Goal: Communication & Community: Answer question/provide support

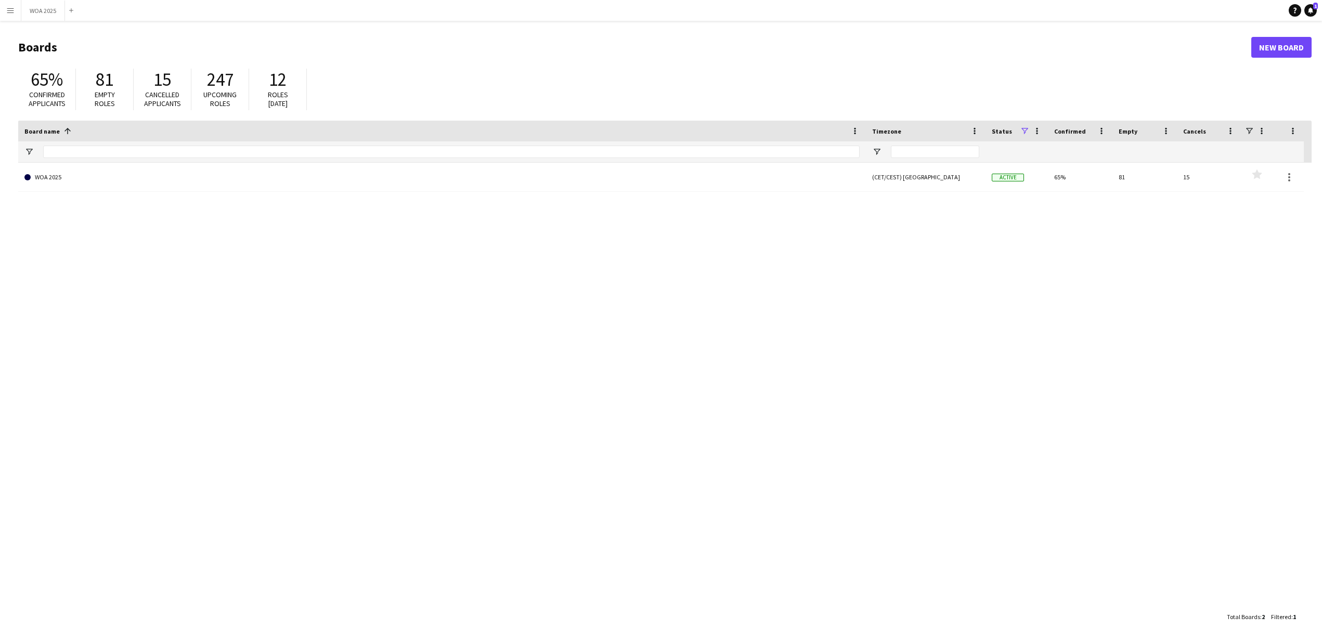
click at [11, 7] on app-icon "Menu" at bounding box center [10, 10] width 8 height 8
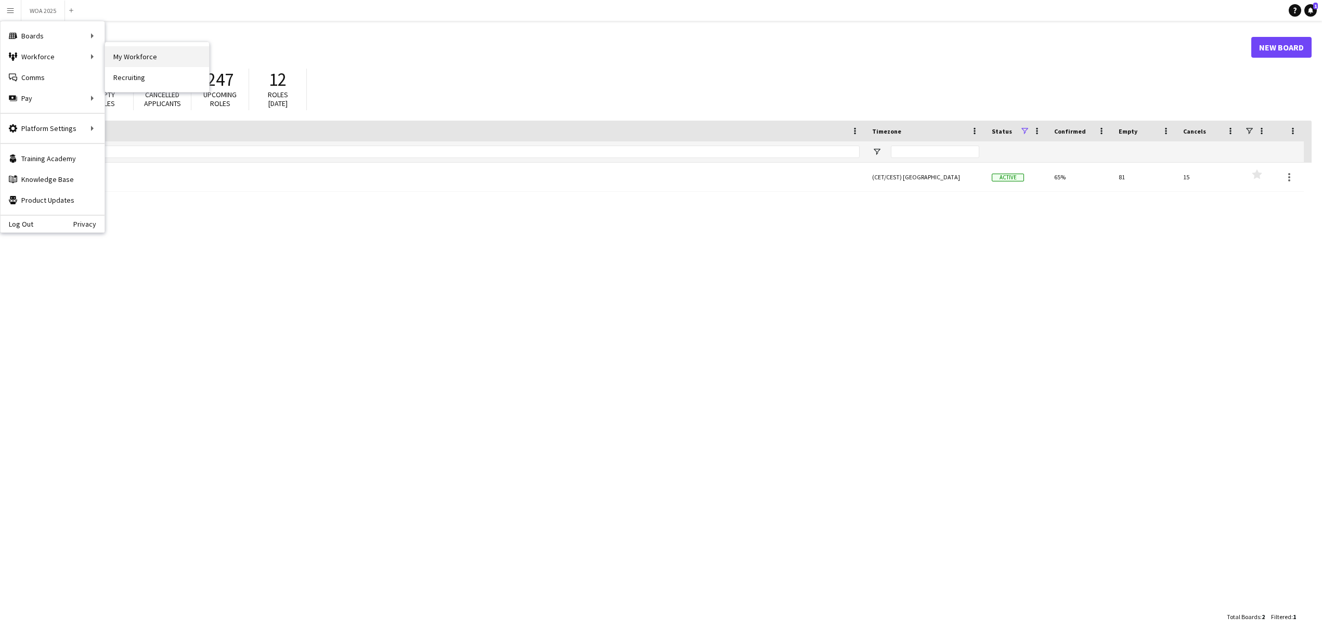
click at [121, 51] on link "My Workforce" at bounding box center [157, 56] width 104 height 21
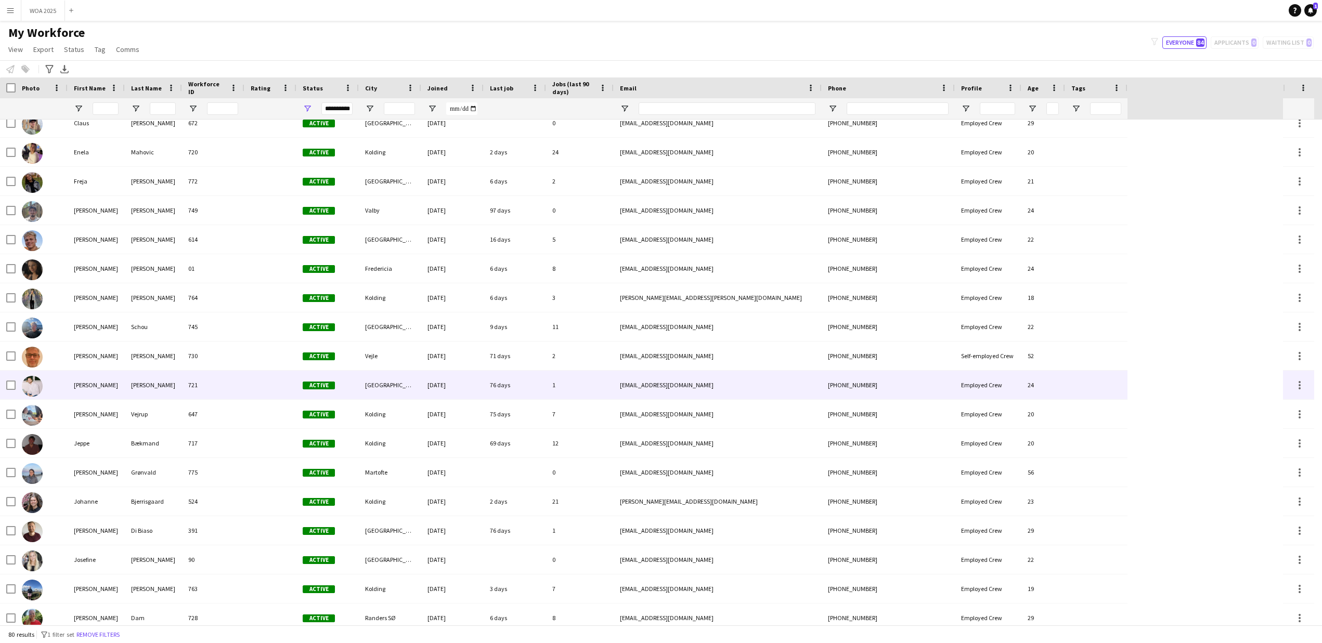
scroll to position [488, 0]
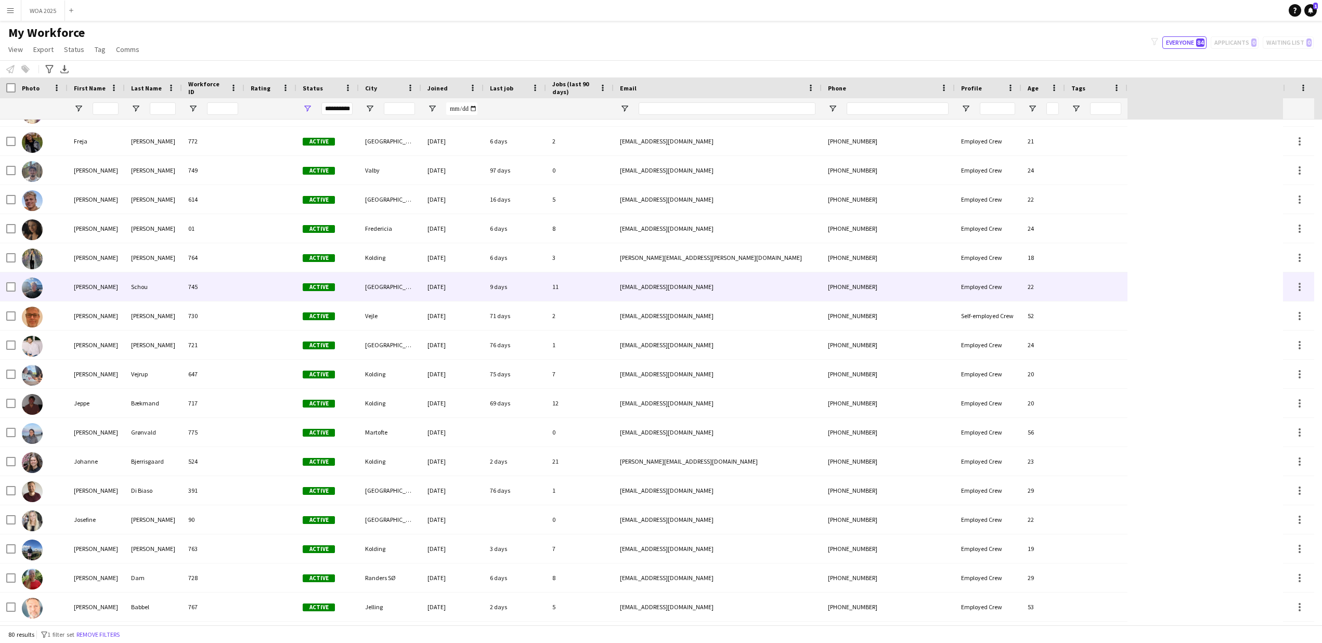
drag, startPoint x: 705, startPoint y: 291, endPoint x: 640, endPoint y: 291, distance: 65.0
click at [640, 291] on div "[EMAIL_ADDRESS][DOMAIN_NAME]" at bounding box center [718, 287] width 208 height 29
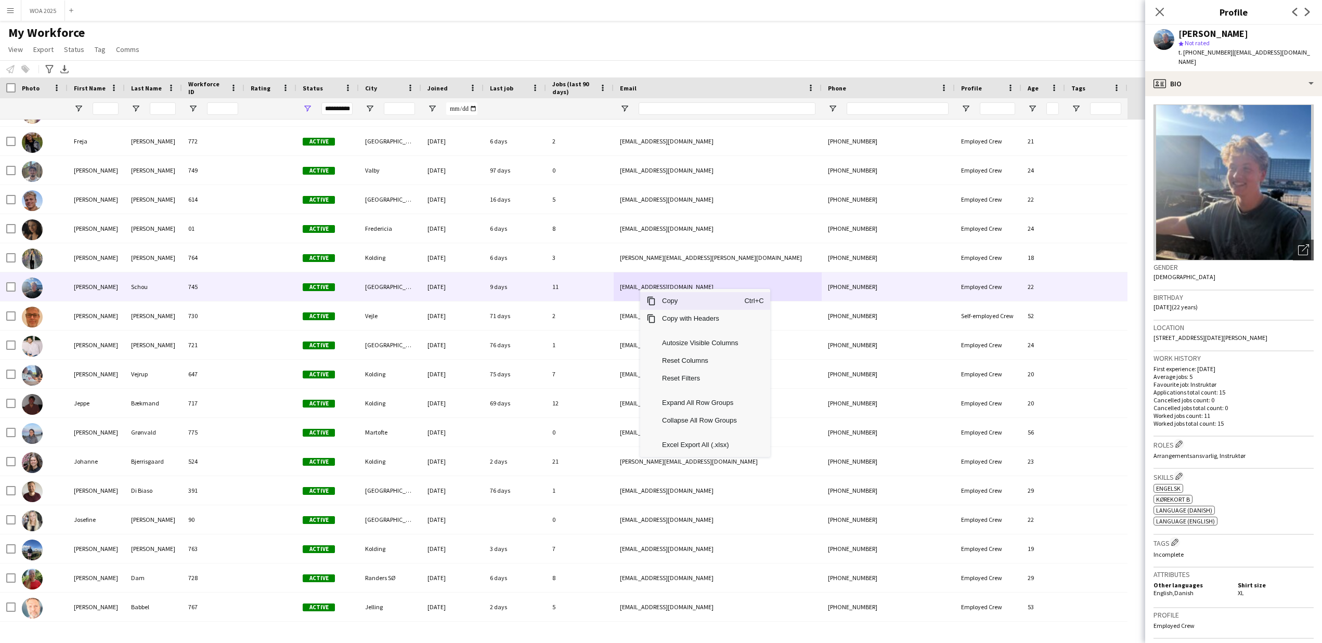
click at [669, 296] on span "Copy" at bounding box center [700, 301] width 88 height 18
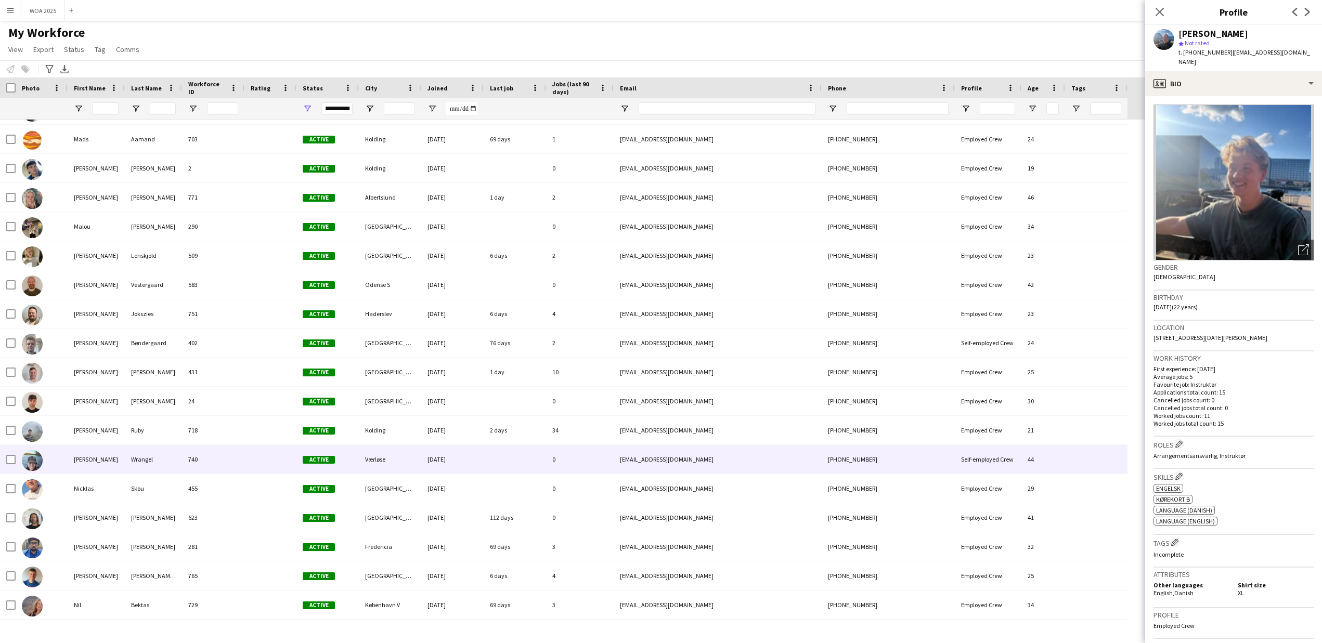
scroll to position [1268, 0]
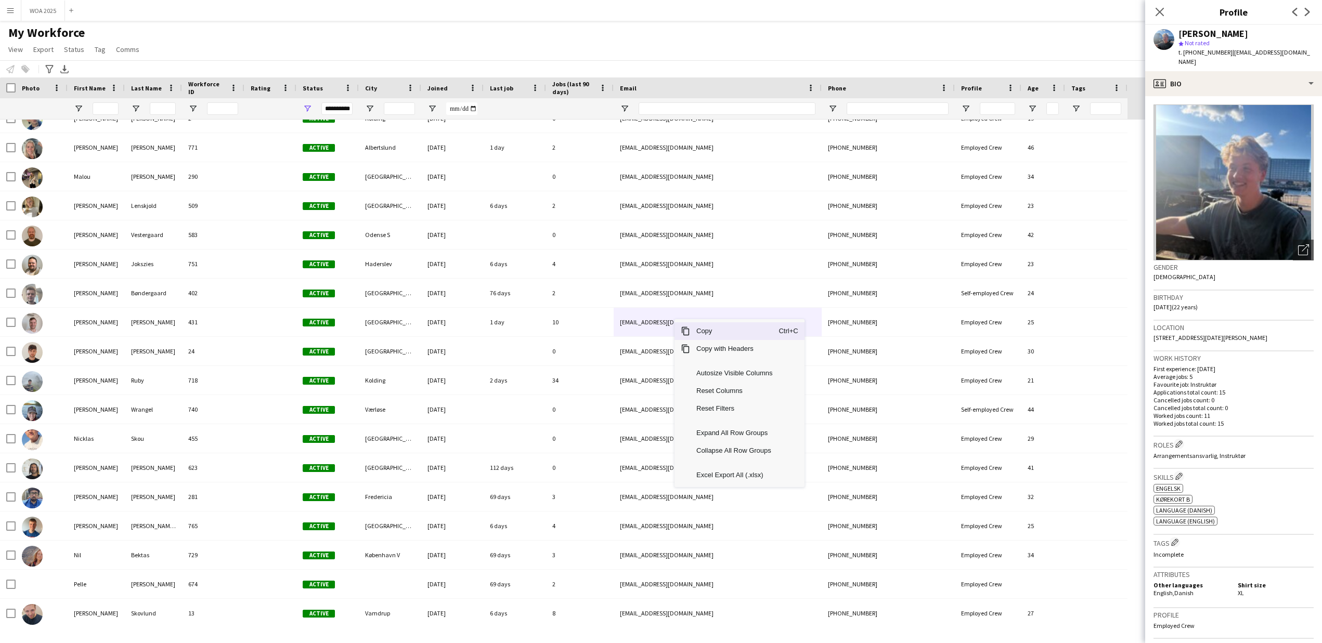
click at [709, 331] on span "Copy" at bounding box center [734, 331] width 88 height 18
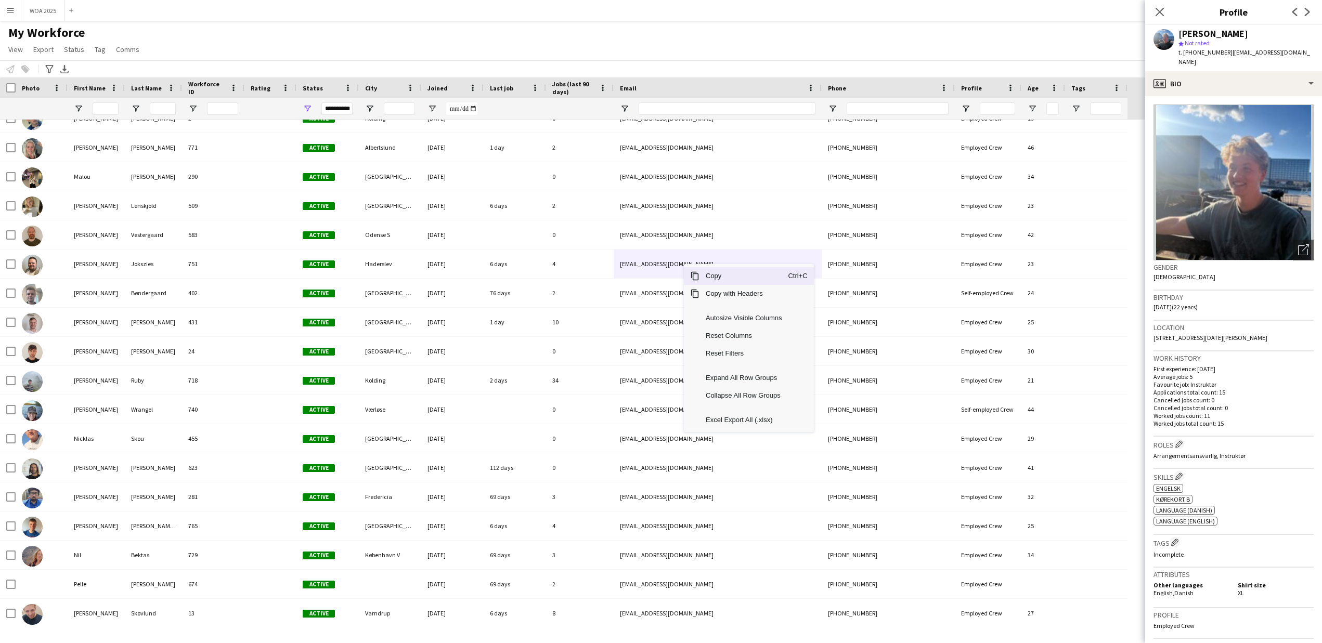
click at [713, 275] on span "Copy" at bounding box center [744, 276] width 88 height 18
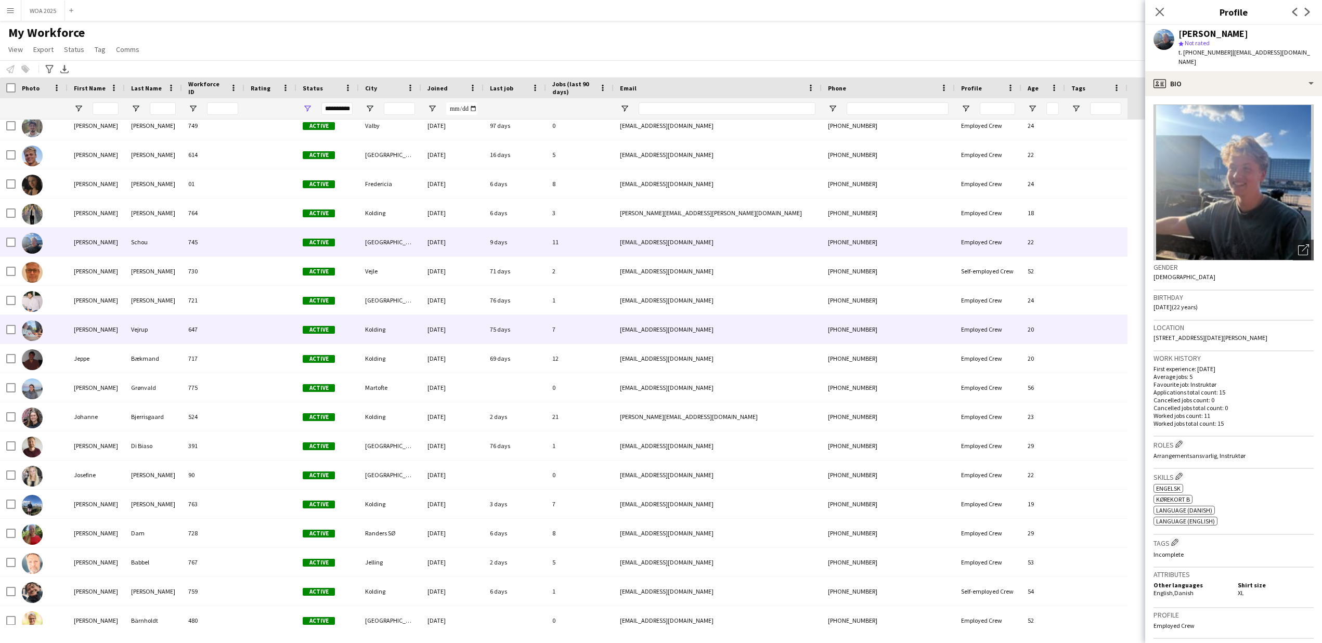
scroll to position [488, 0]
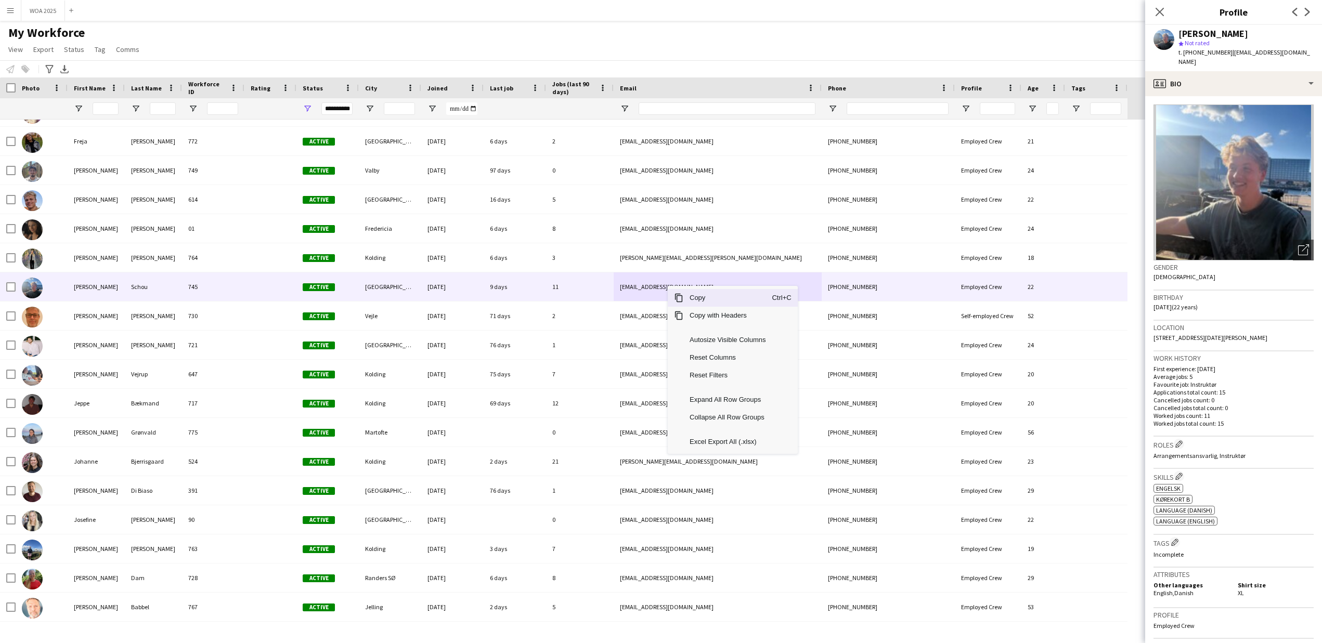
click at [696, 300] on span "Copy" at bounding box center [727, 298] width 88 height 18
click at [1161, 14] on icon at bounding box center [1160, 12] width 10 height 10
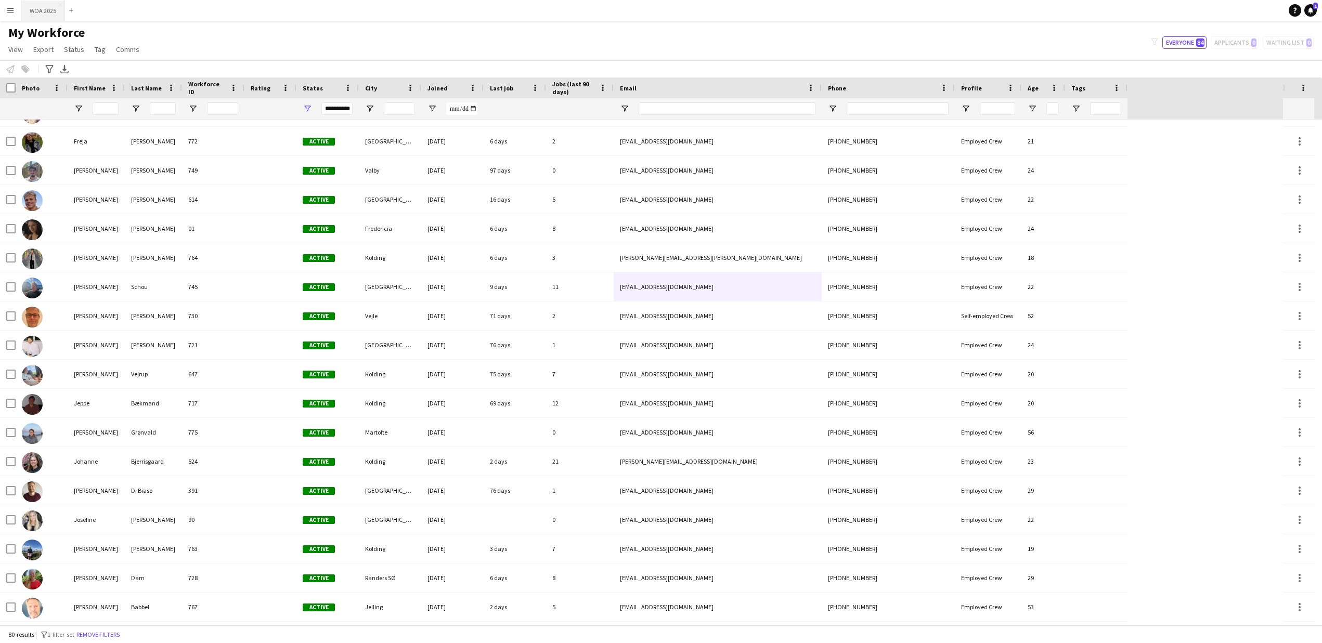
click at [42, 9] on button "WOA 2025 Close" at bounding box center [43, 11] width 44 height 20
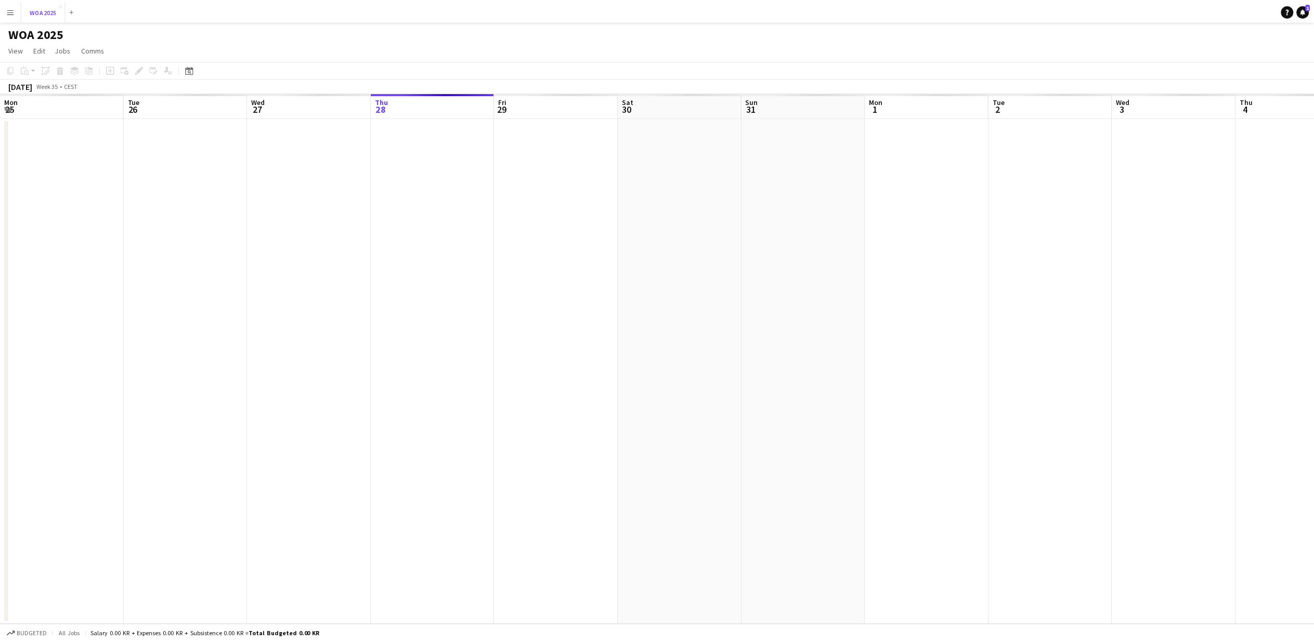
scroll to position [0, 249]
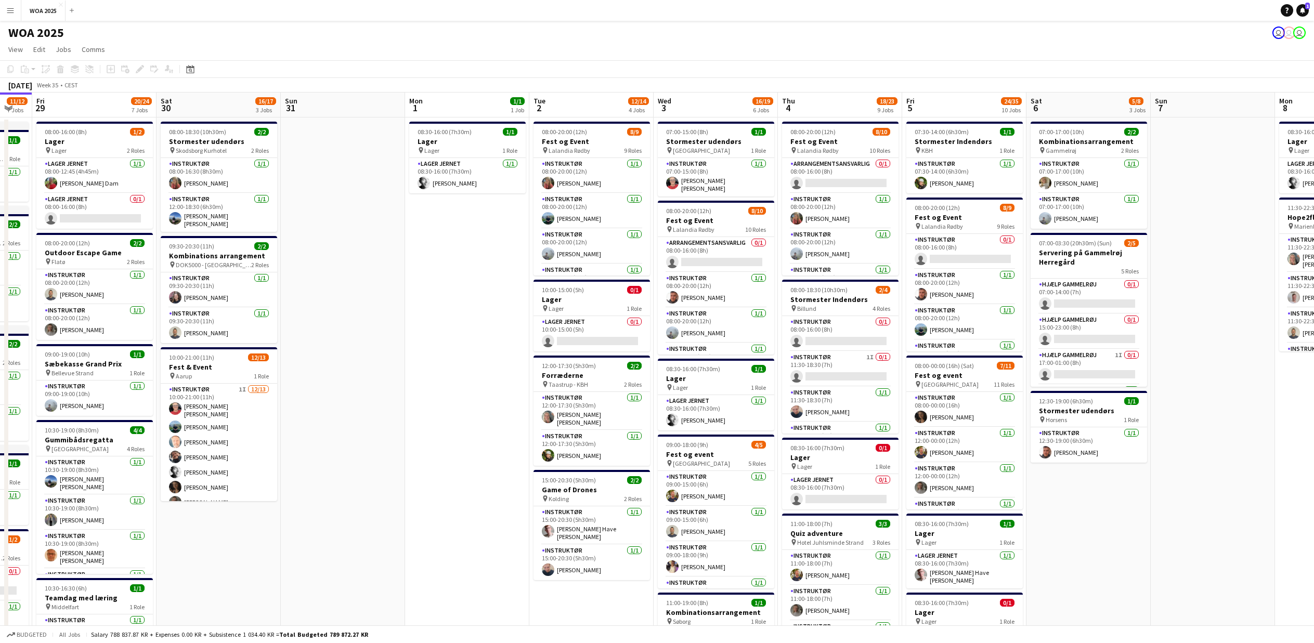
drag, startPoint x: 1280, startPoint y: 531, endPoint x: 1063, endPoint y: 533, distance: 217.4
click at [1063, 533] on app-calendar-viewport "Mon 25 6/6 5 Jobs Tue 26 9/9 4 Jobs Wed 27 7/7 5 Jobs Thu 28 11/12 7 Jobs Fri 2…" at bounding box center [657, 637] width 1314 height 1088
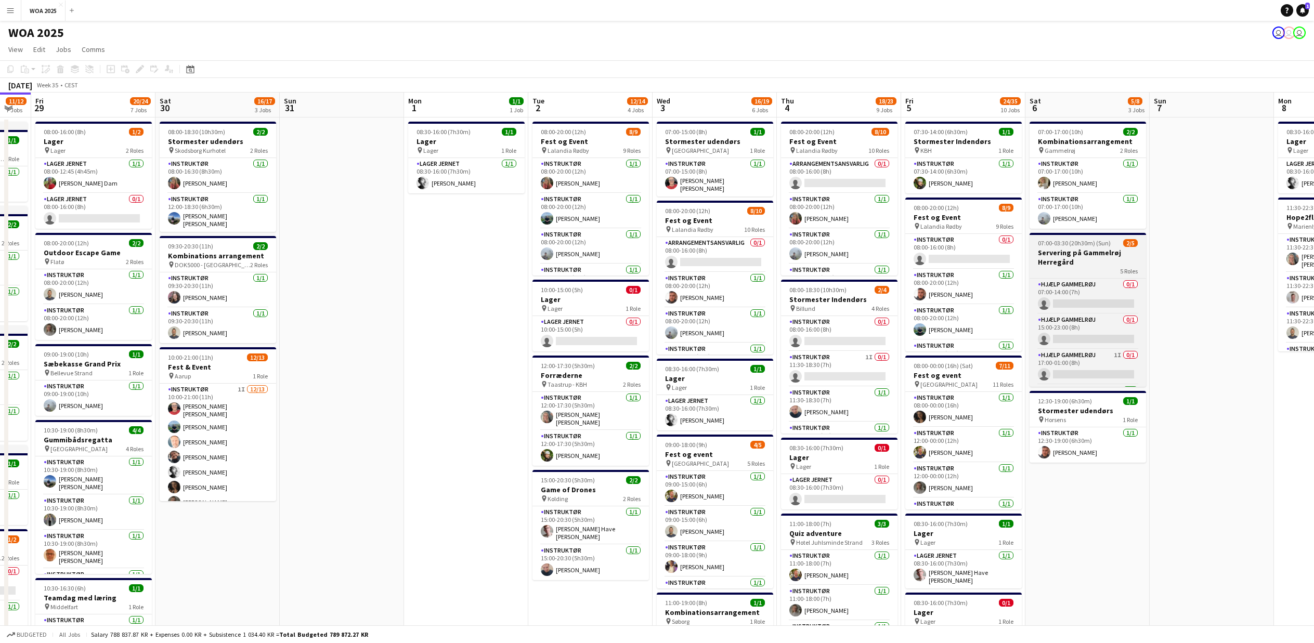
click at [1089, 252] on h3 "Servering på Gammelrøj Herregård" at bounding box center [1088, 257] width 117 height 19
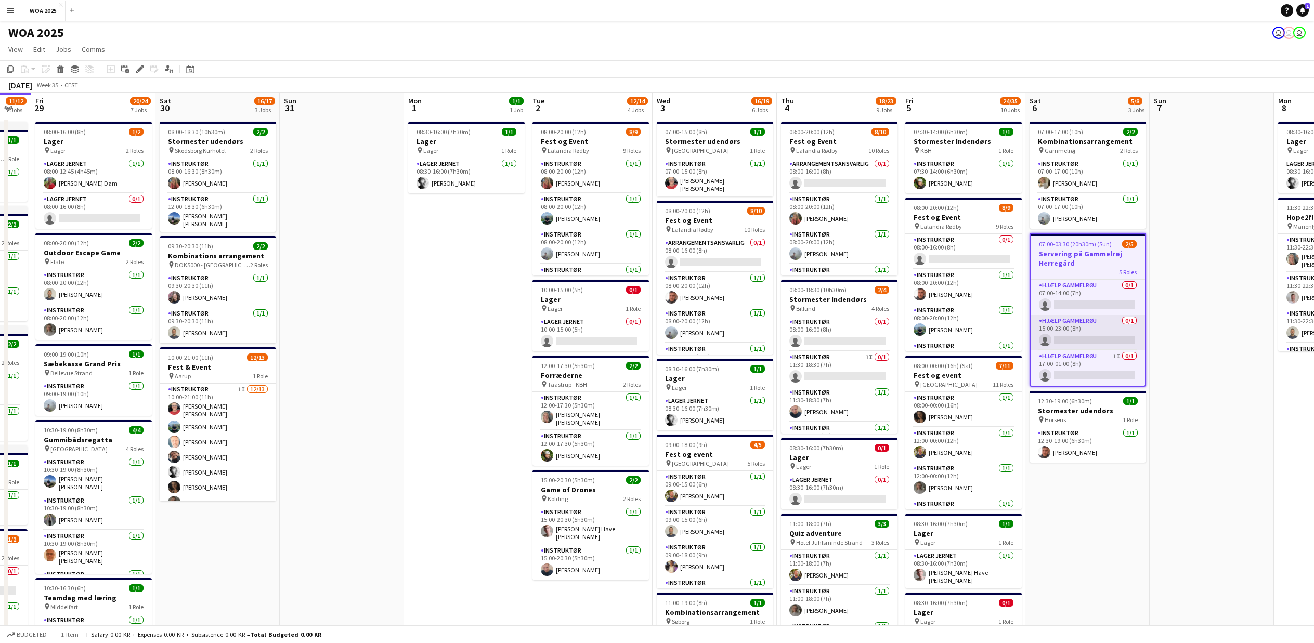
scroll to position [71, 0]
click at [137, 67] on icon "Edit" at bounding box center [140, 69] width 8 height 8
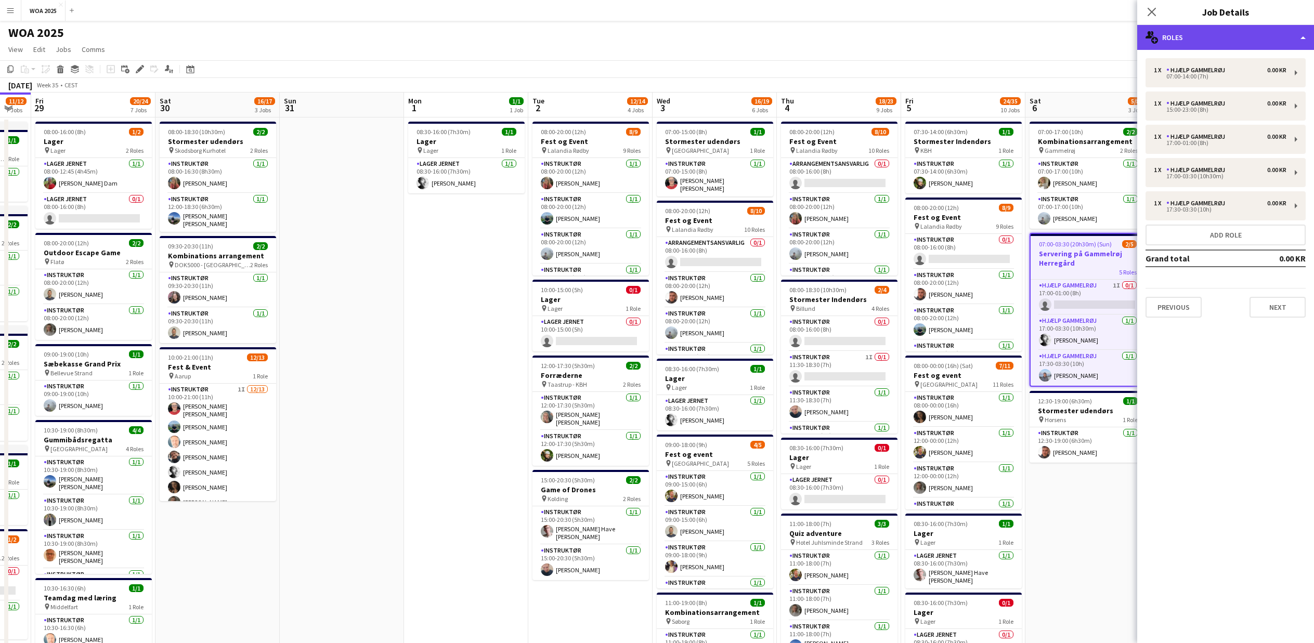
click at [1288, 38] on div "multiple-users-add Roles" at bounding box center [1225, 37] width 177 height 25
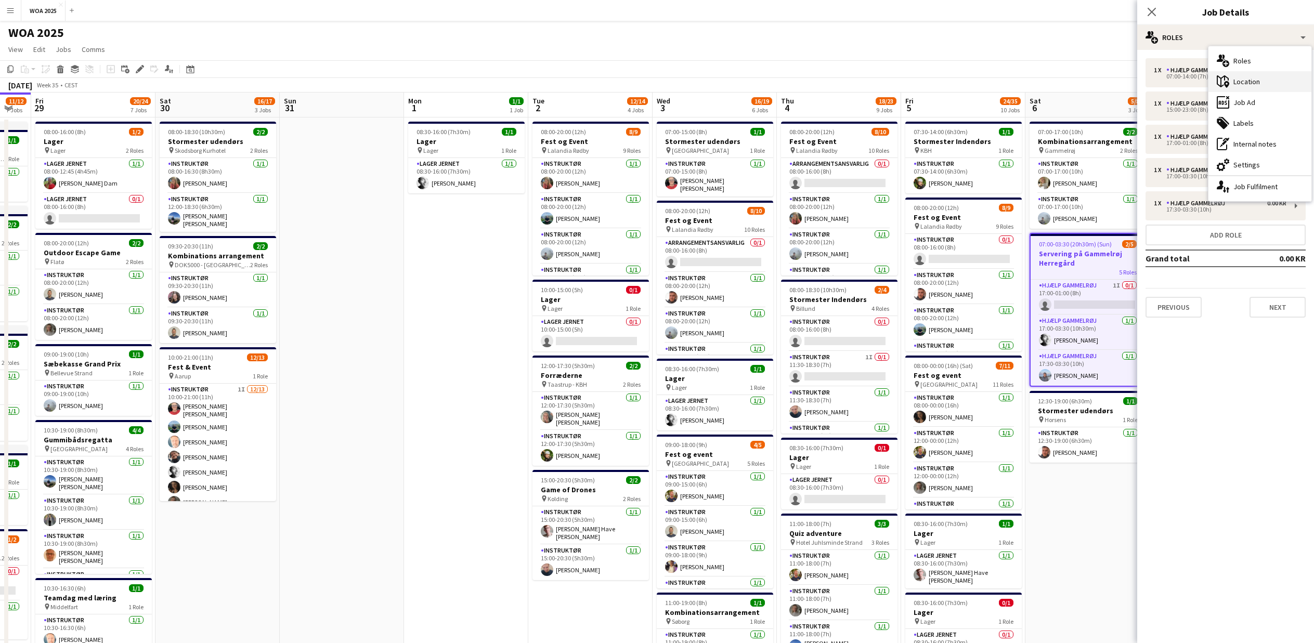
click at [1256, 82] on div "maps-pin-1 Location" at bounding box center [1260, 81] width 103 height 21
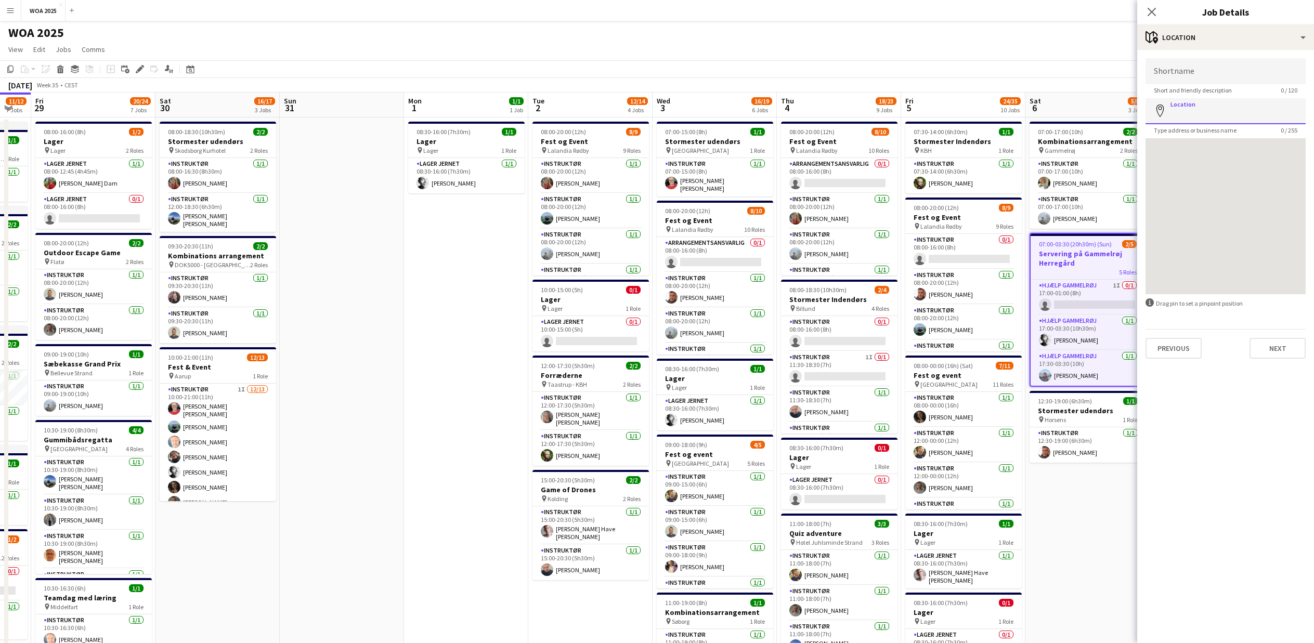
click at [1220, 114] on input "Location" at bounding box center [1226, 111] width 160 height 26
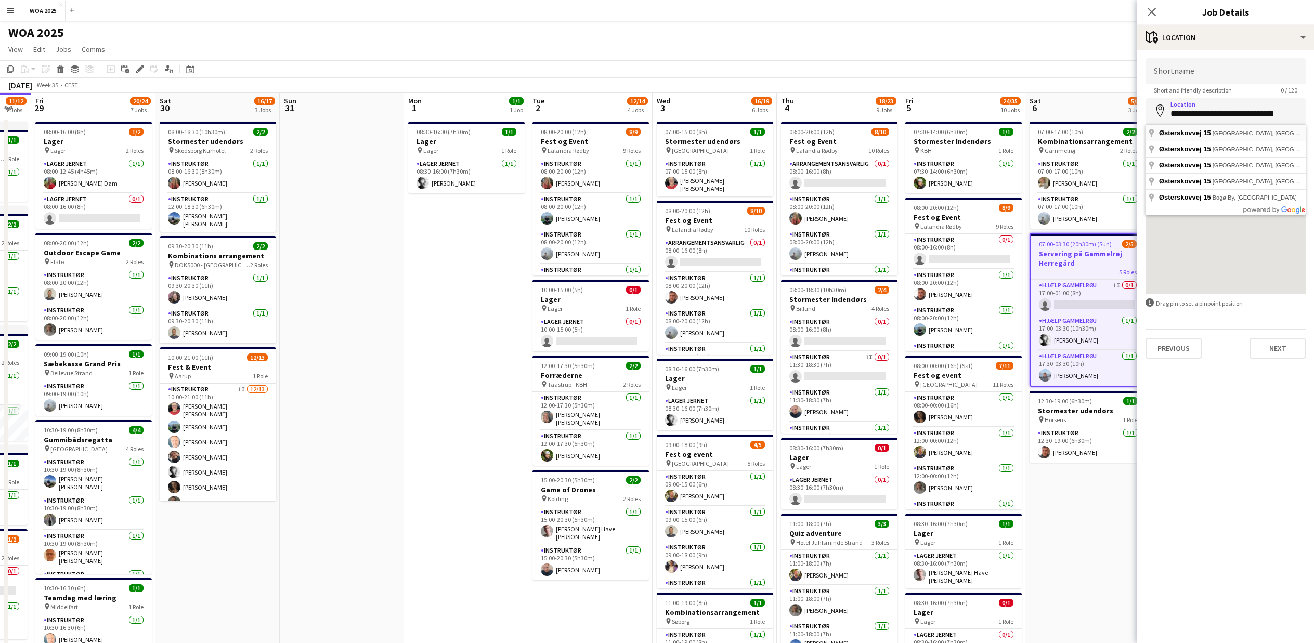
type input "**********"
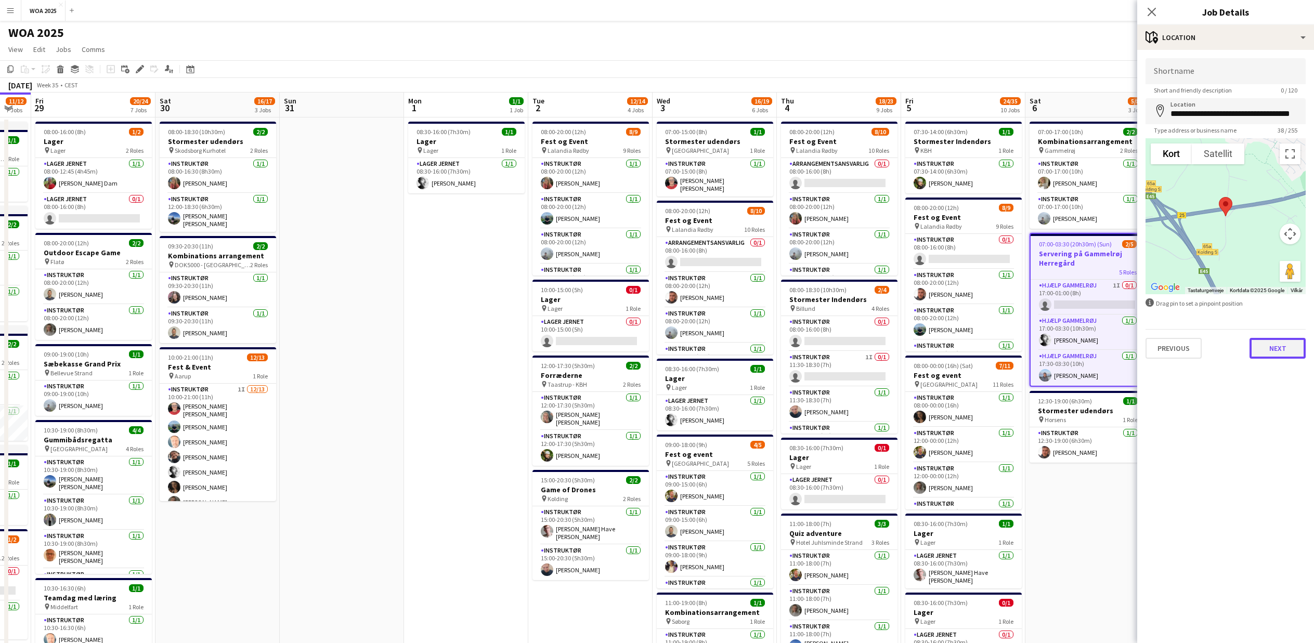
click at [1280, 349] on button "Next" at bounding box center [1278, 348] width 56 height 21
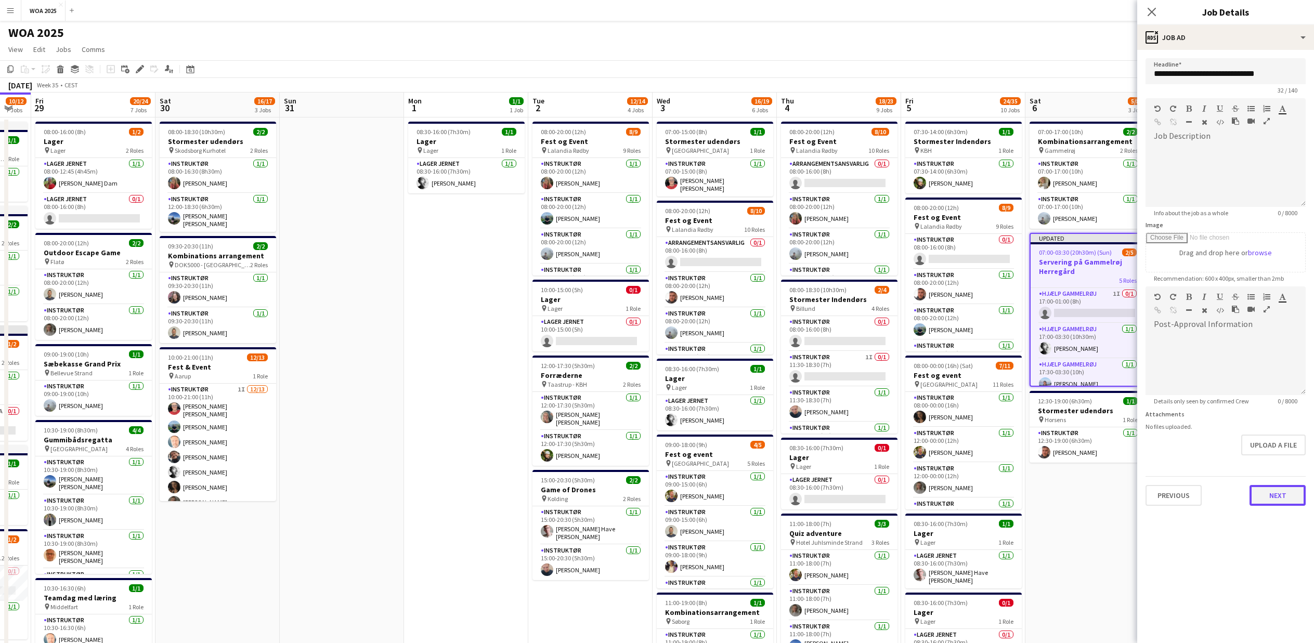
click at [1270, 497] on button "Next" at bounding box center [1278, 495] width 56 height 21
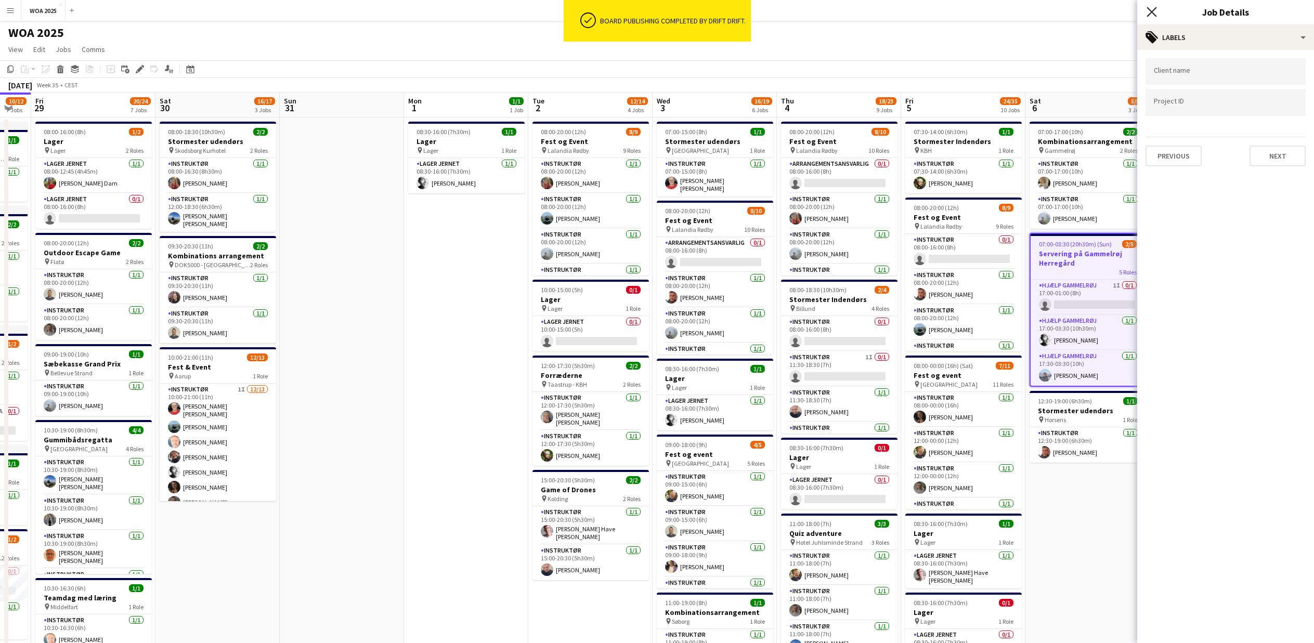
click at [1154, 14] on icon at bounding box center [1152, 12] width 10 height 10
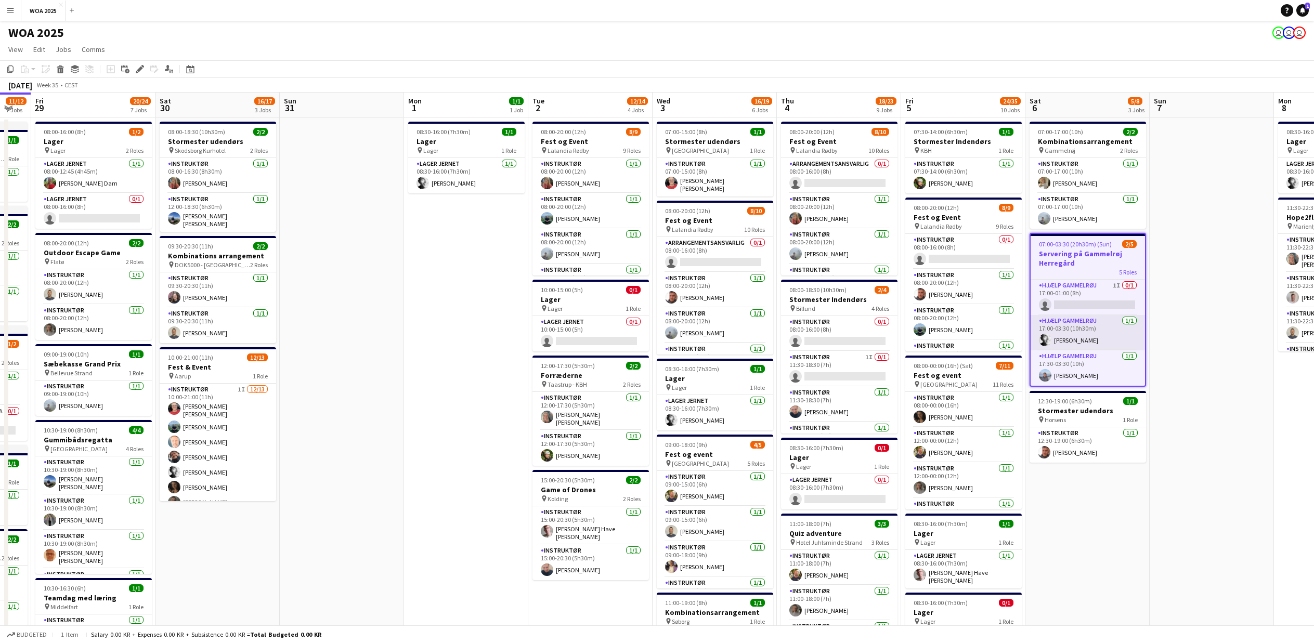
click at [1065, 341] on app-card-role "Hjælp Gammelrøj [DATE] 17:00-03:30 (10h30m) [PERSON_NAME]" at bounding box center [1088, 332] width 114 height 35
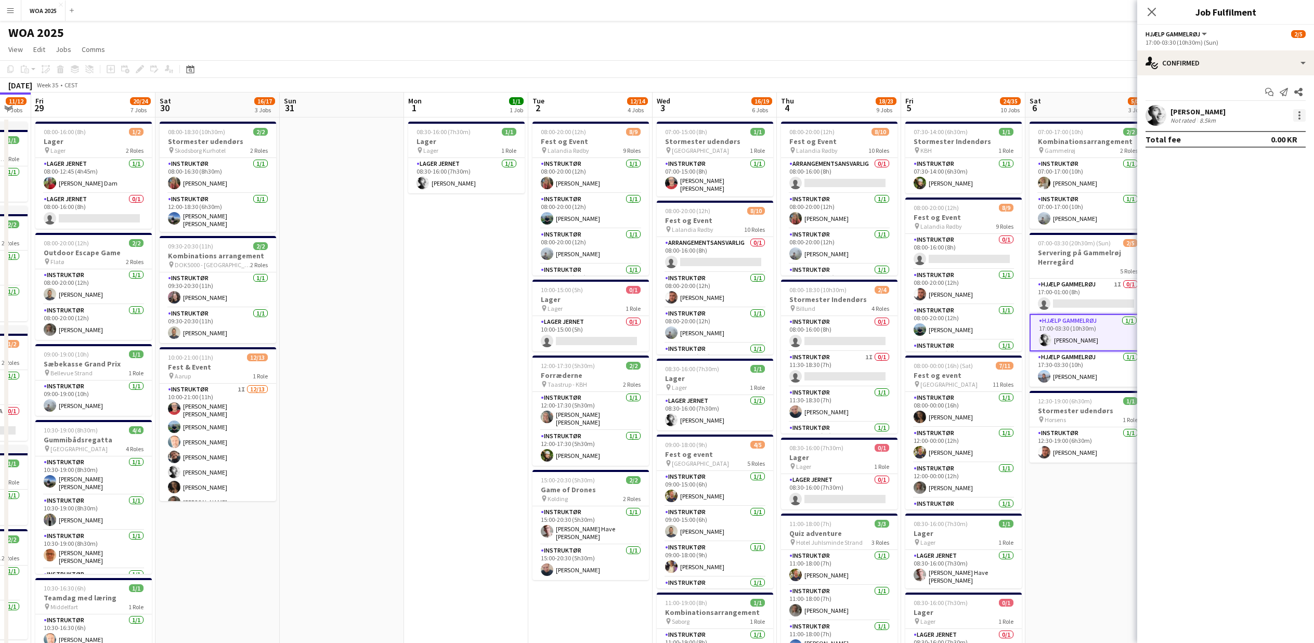
click at [1299, 118] on div at bounding box center [1300, 119] width 2 height 2
click at [1153, 14] on div at bounding box center [657, 321] width 1314 height 643
click at [1153, 11] on icon at bounding box center [1152, 12] width 10 height 10
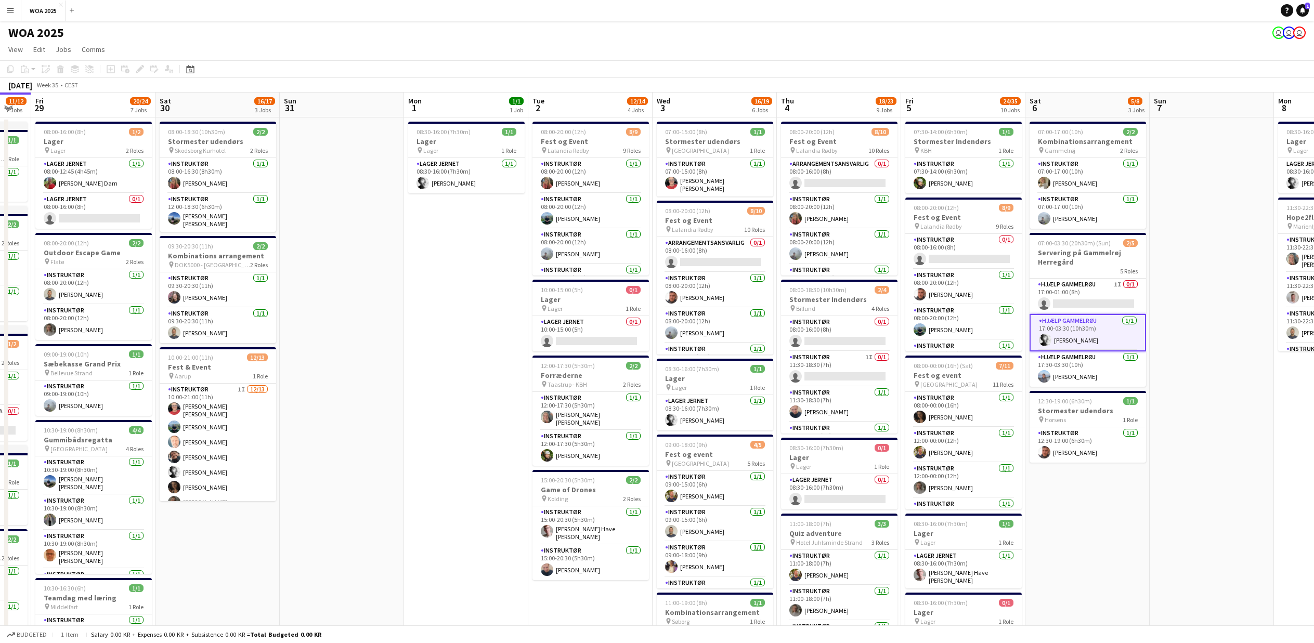
click at [16, 8] on button "Menu" at bounding box center [10, 10] width 21 height 21
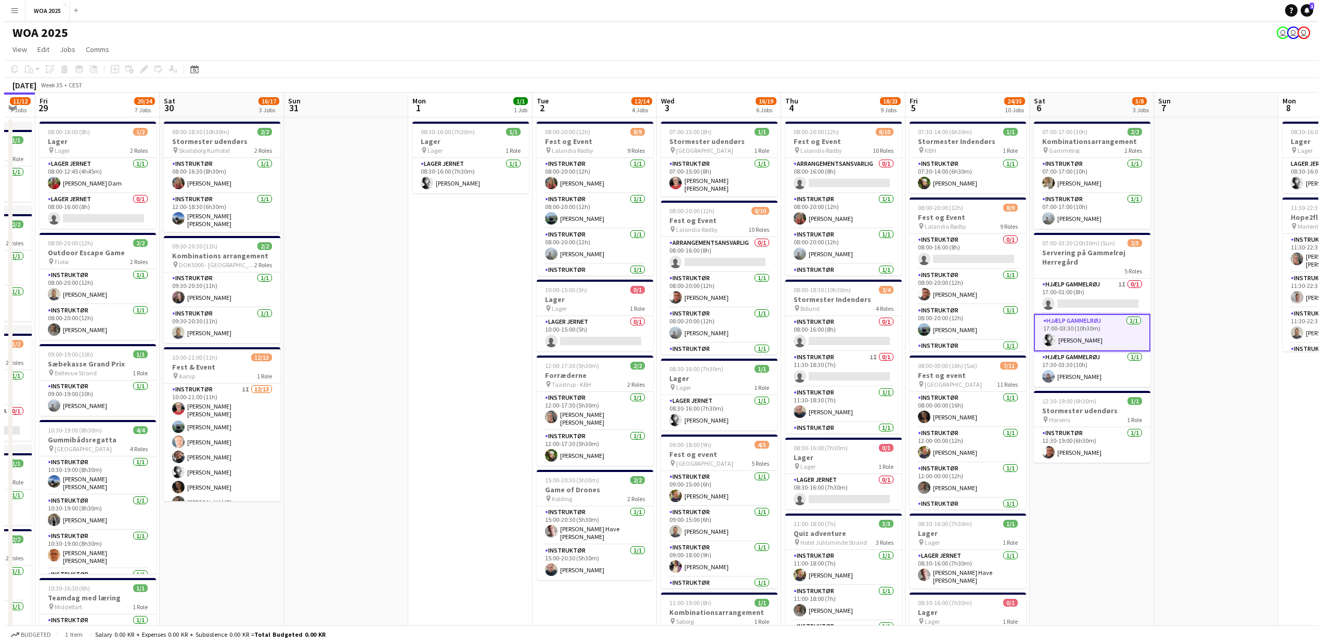
scroll to position [69, 0]
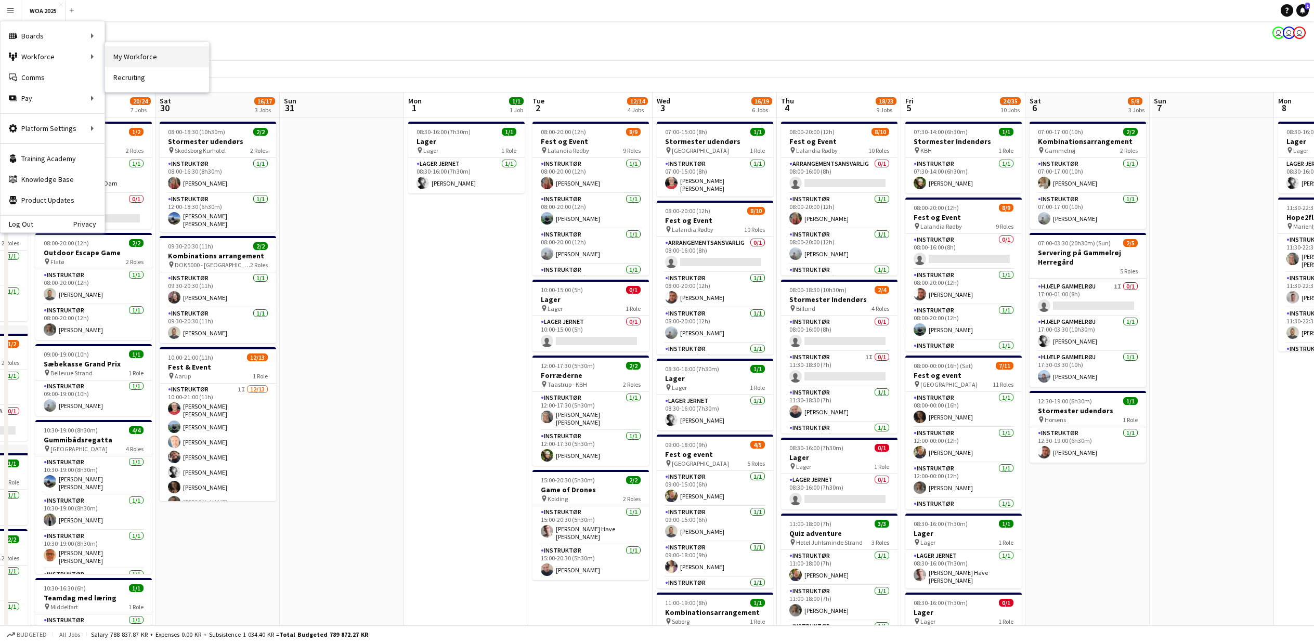
click at [133, 60] on link "My Workforce" at bounding box center [157, 56] width 104 height 21
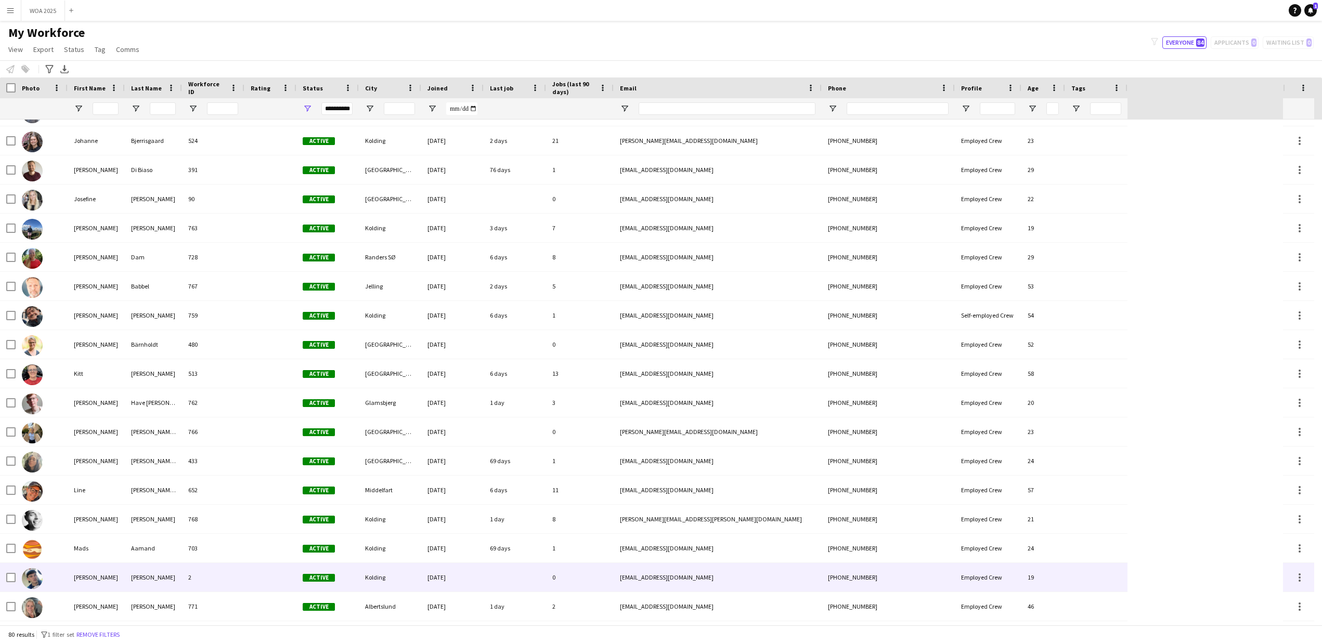
scroll to position [975, 0]
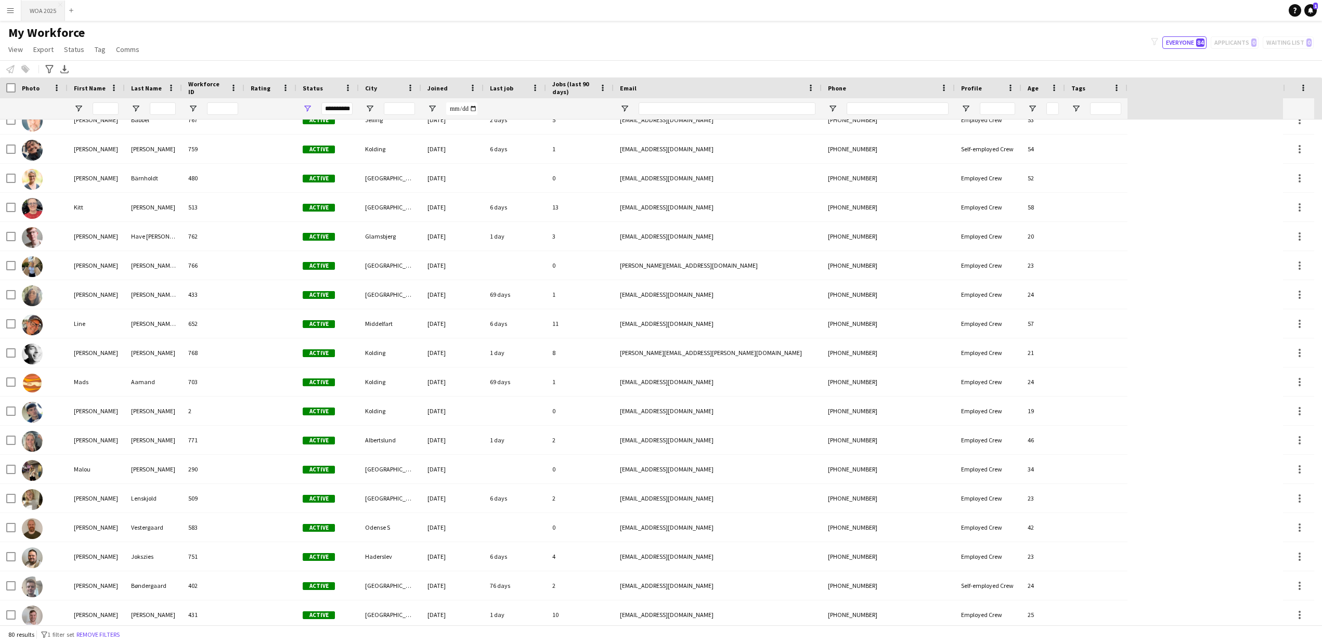
click at [42, 11] on button "WOA 2025 Close" at bounding box center [43, 11] width 44 height 20
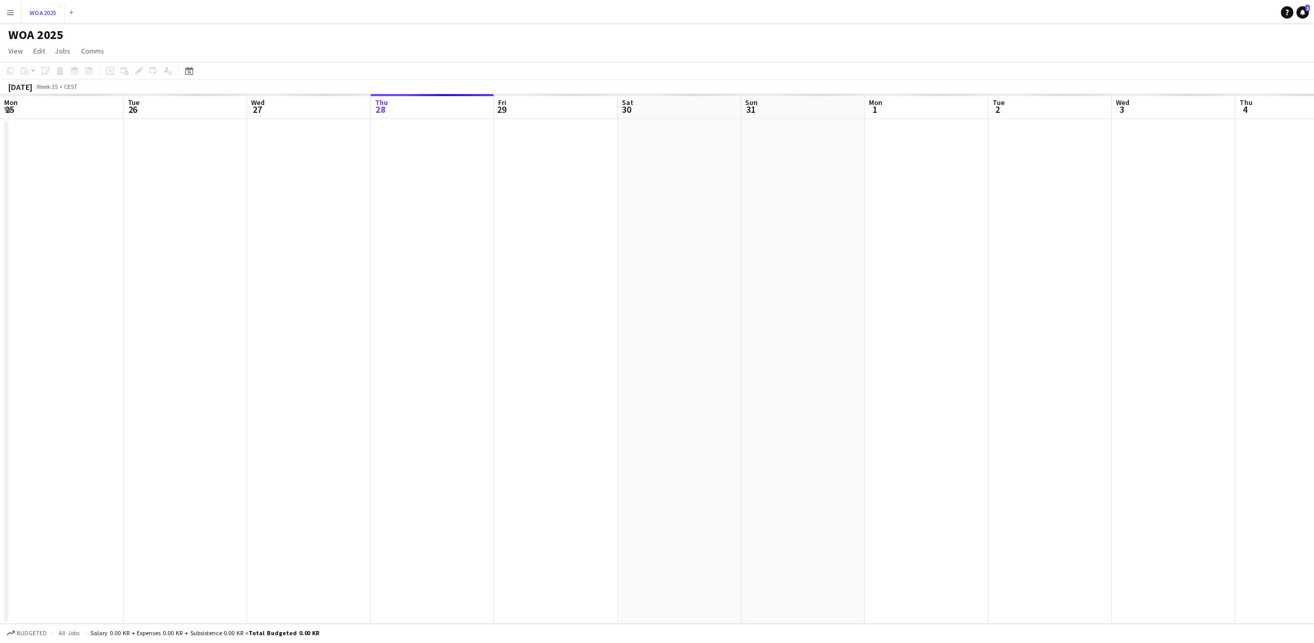
scroll to position [0, 249]
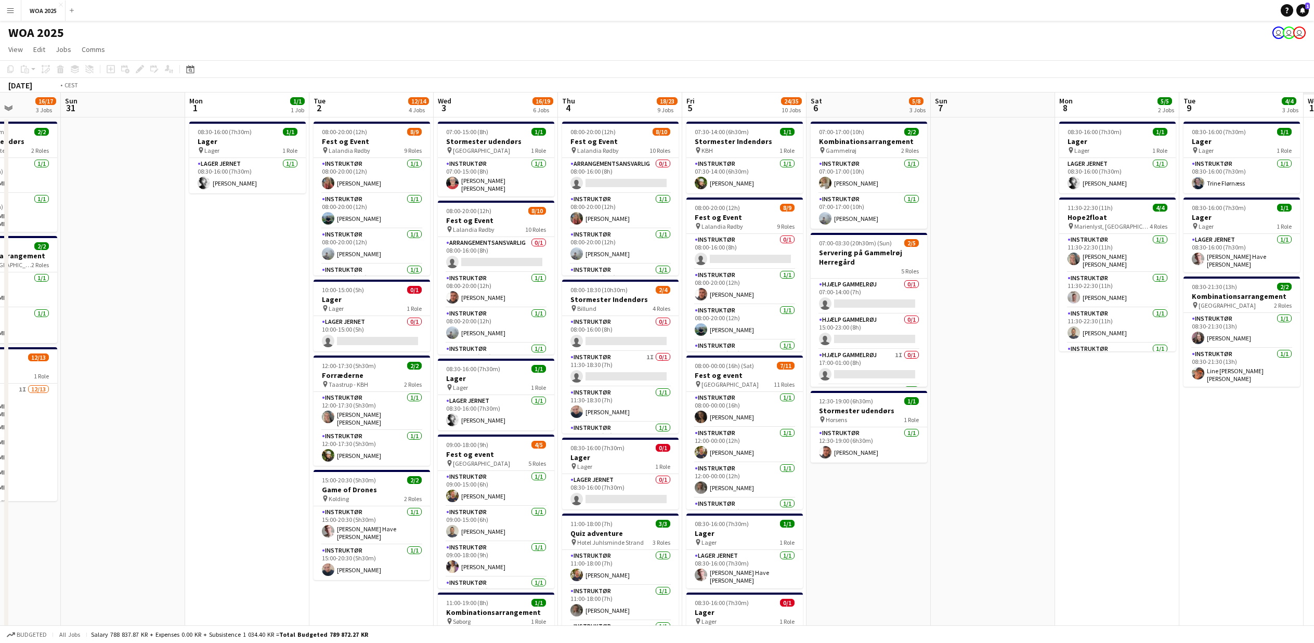
drag, startPoint x: 1267, startPoint y: 516, endPoint x: 590, endPoint y: 516, distance: 676.6
click at [590, 516] on app-calendar-viewport "Wed 27 7/7 5 Jobs Thu 28 11/12 7 Jobs Fri 29 20/24 7 Jobs Sat 30 16/17 3 Jobs S…" at bounding box center [657, 637] width 1314 height 1088
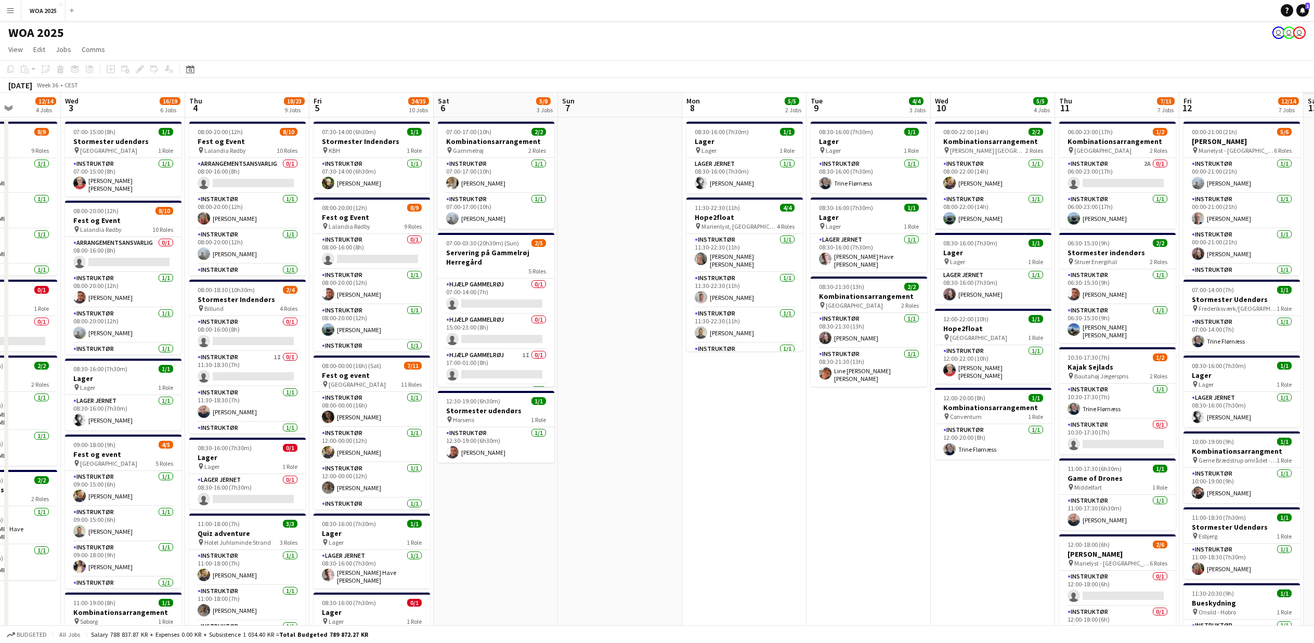
scroll to position [0, 304]
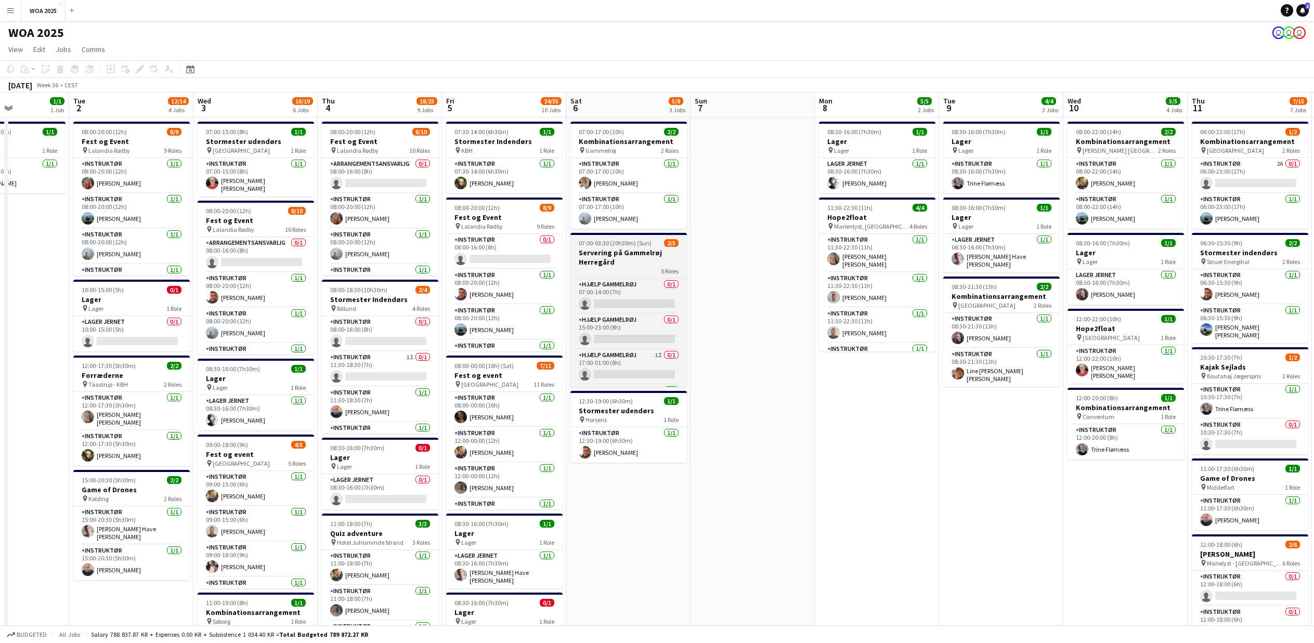
click at [626, 245] on span "07:00-03:30 (20h30m) (Sun)" at bounding box center [615, 243] width 73 height 8
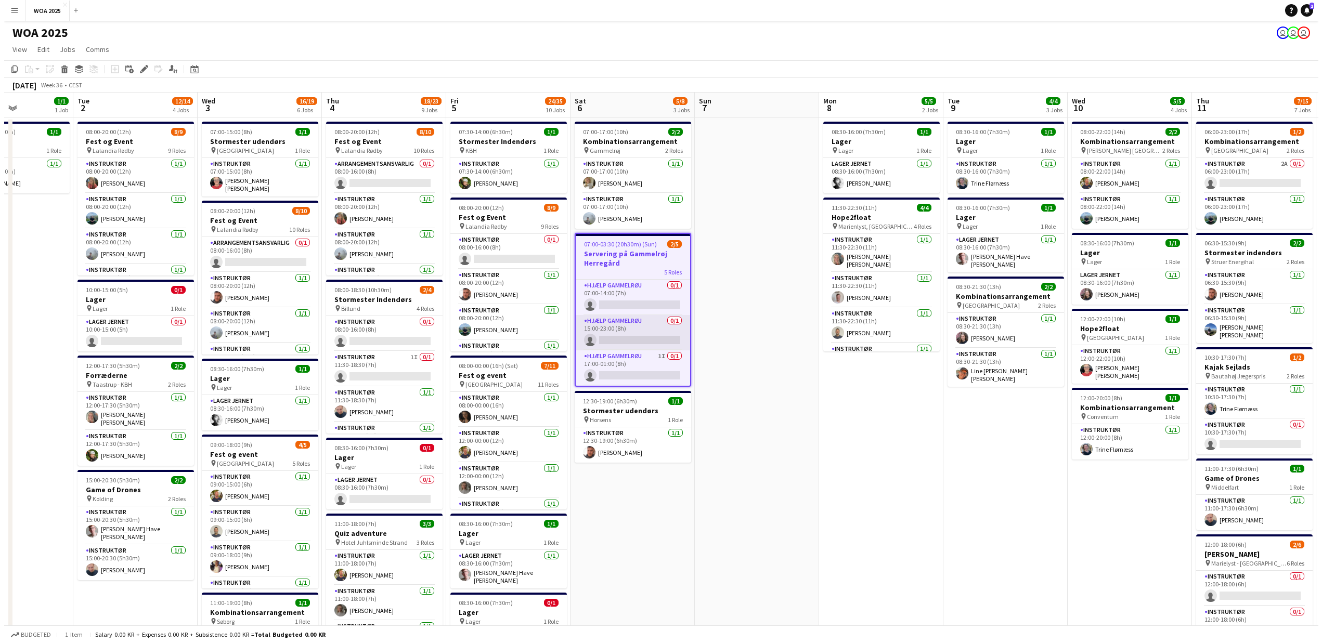
scroll to position [71, 0]
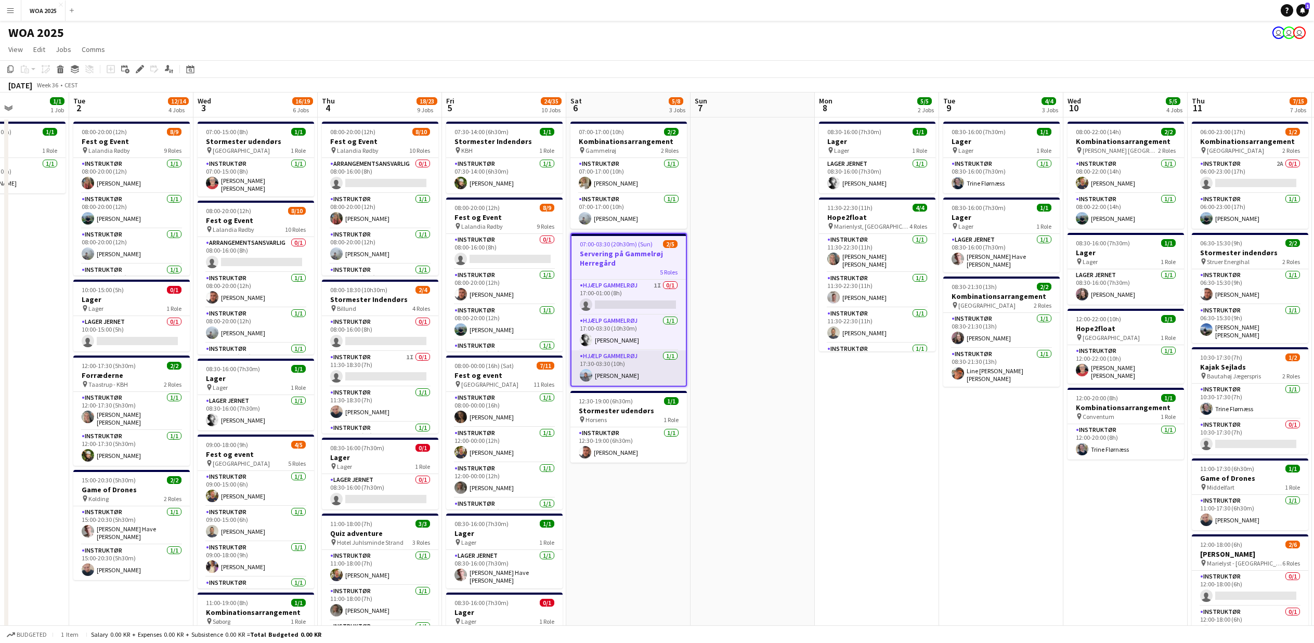
click at [613, 360] on app-card-role "Hjælp Gammelrøj [DATE] 17:30-03:30 (10h) [PERSON_NAME]" at bounding box center [629, 368] width 114 height 35
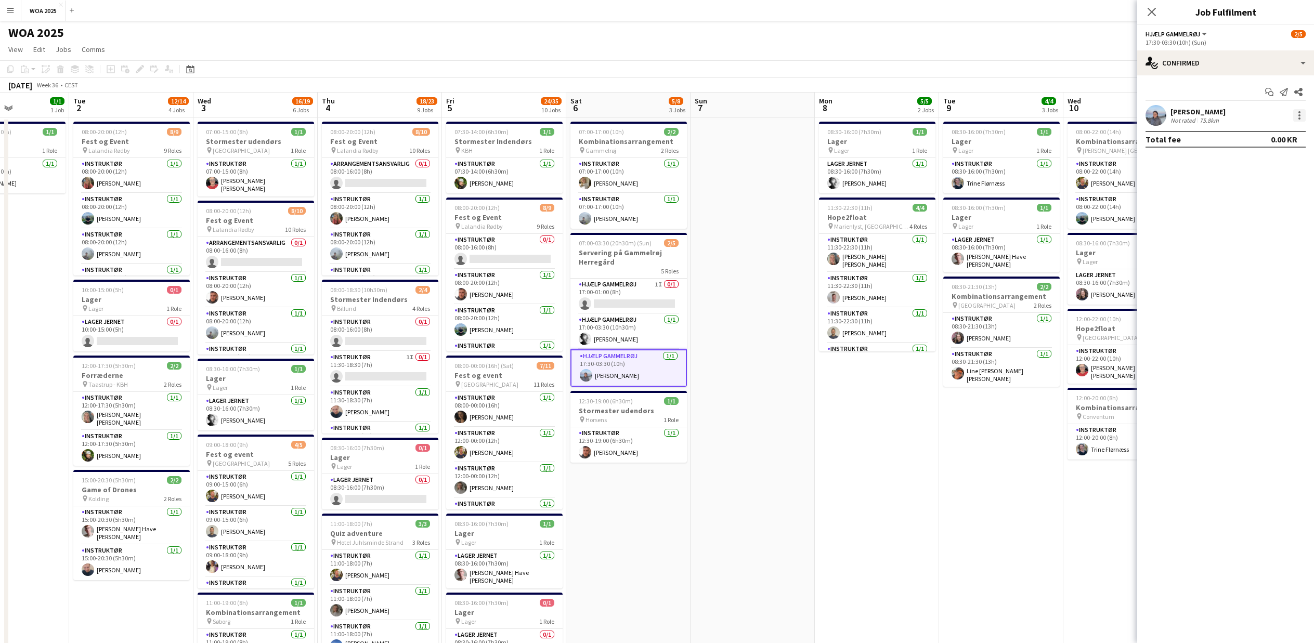
click at [1300, 114] on div at bounding box center [1300, 115] width 2 height 2
click at [1261, 213] on span "Start chat" at bounding box center [1250, 209] width 35 height 9
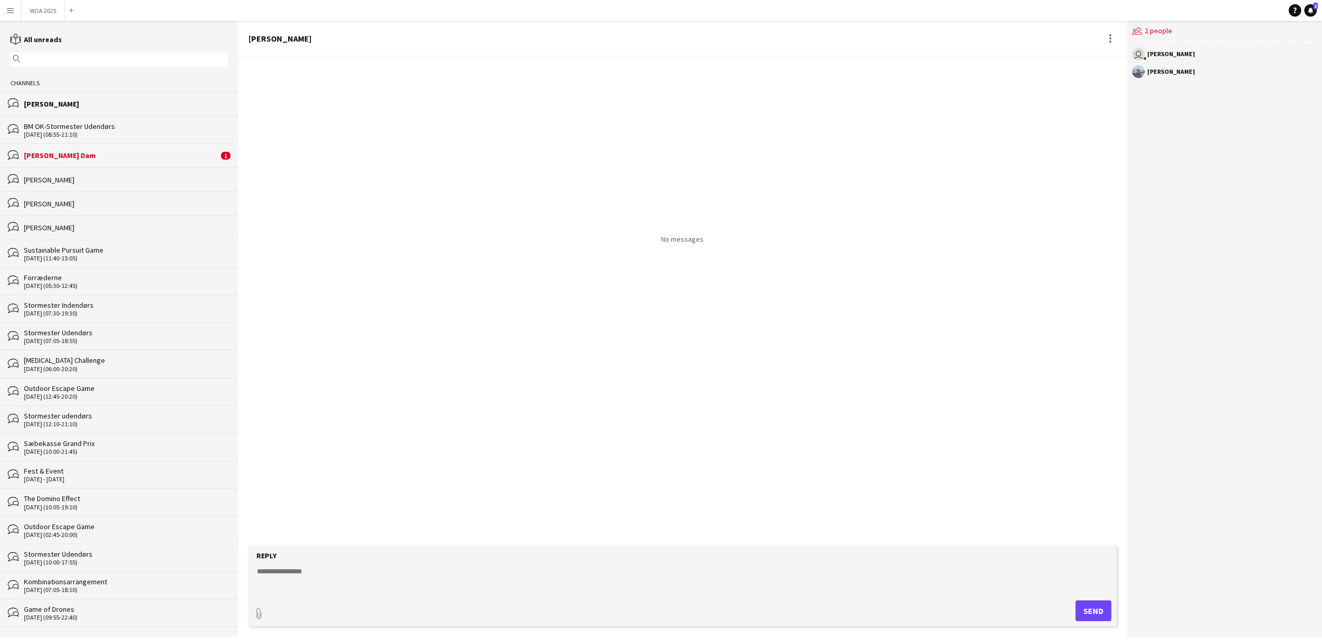
click at [307, 569] on textarea at bounding box center [685, 579] width 858 height 27
click at [276, 582] on textarea "**********" at bounding box center [685, 579] width 858 height 27
click at [378, 582] on textarea "**********" at bounding box center [685, 579] width 858 height 27
type textarea "**********"
click at [1092, 614] on button "Send" at bounding box center [1094, 611] width 36 height 21
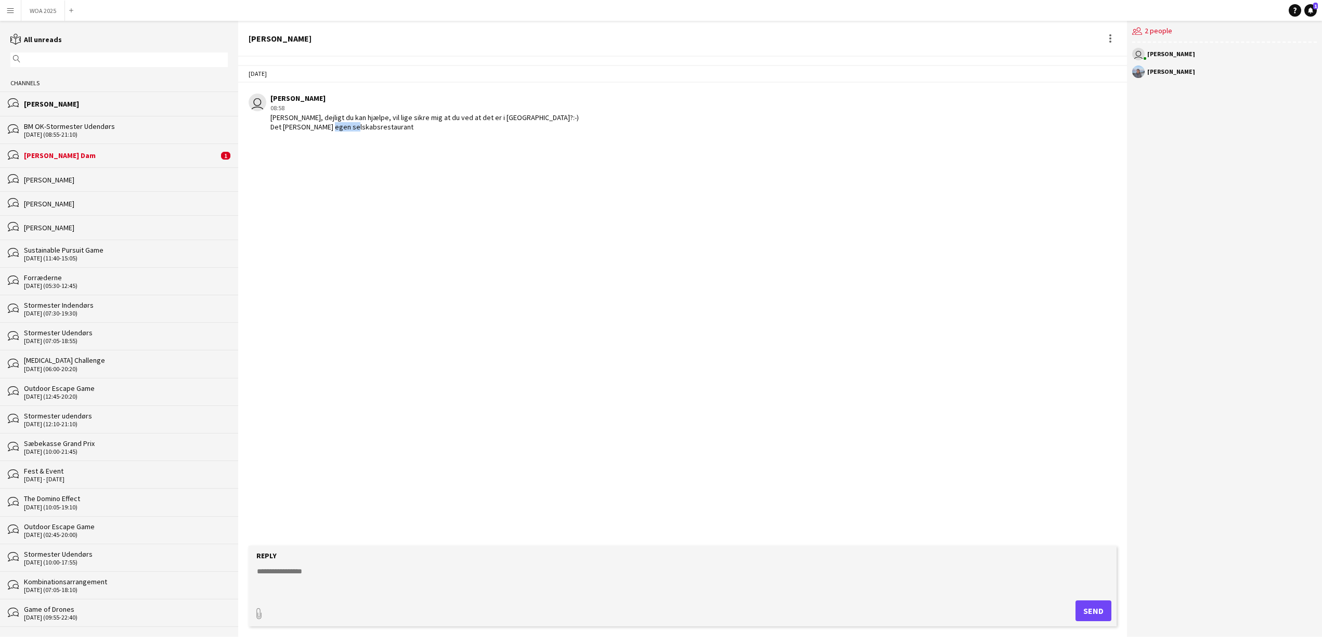
drag, startPoint x: 390, startPoint y: 130, endPoint x: 361, endPoint y: 130, distance: 28.6
click at [361, 130] on div "[PERSON_NAME], dejligt du kan hjælpe, vil lige sikre mig at du ved at det er i …" at bounding box center [424, 122] width 308 height 19
click at [1110, 34] on div at bounding box center [1110, 35] width 2 height 2
click at [1120, 55] on span "Delete" at bounding box center [1132, 57] width 24 height 9
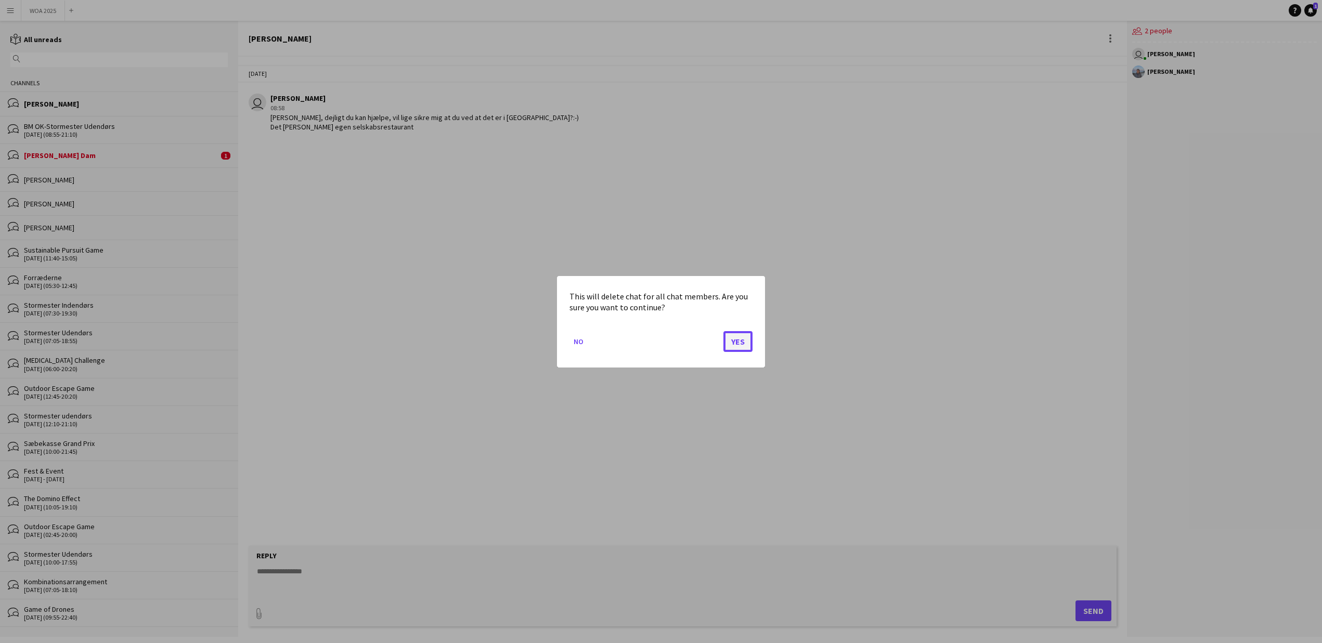
click at [737, 345] on button "Yes" at bounding box center [737, 341] width 29 height 21
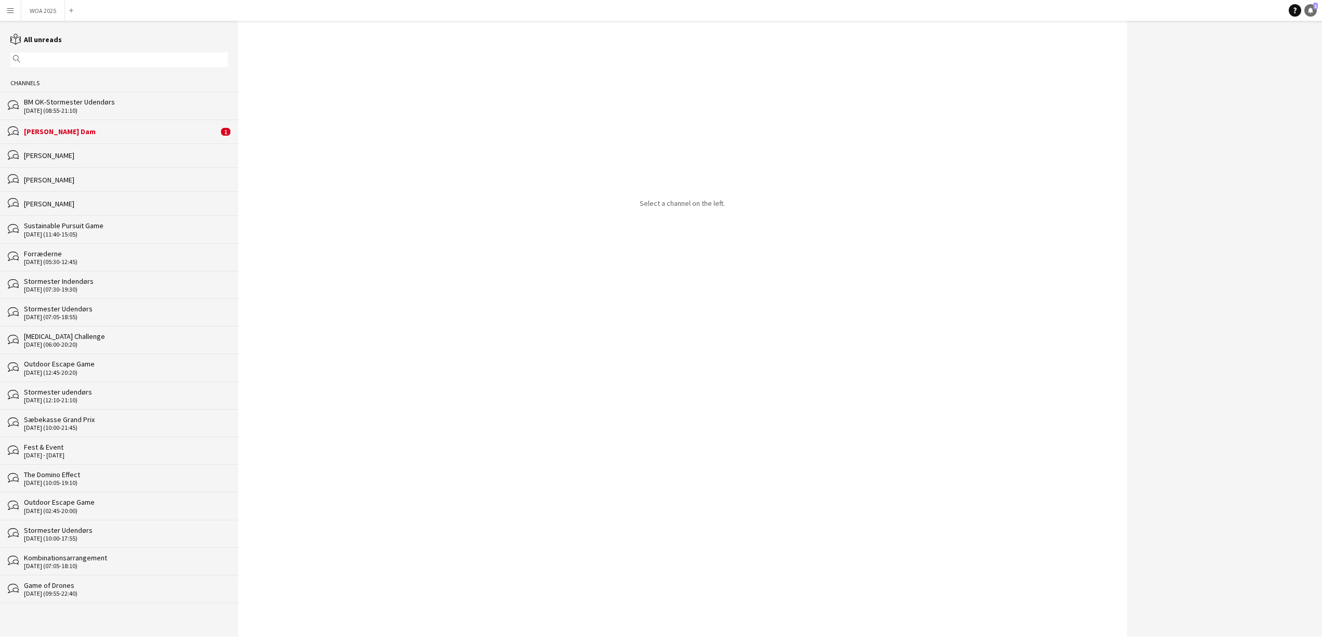
click at [1311, 12] on icon "Notifications" at bounding box center [1311, 10] width 6 height 6
click at [40, 14] on button "WOA 2025 Close" at bounding box center [43, 11] width 44 height 20
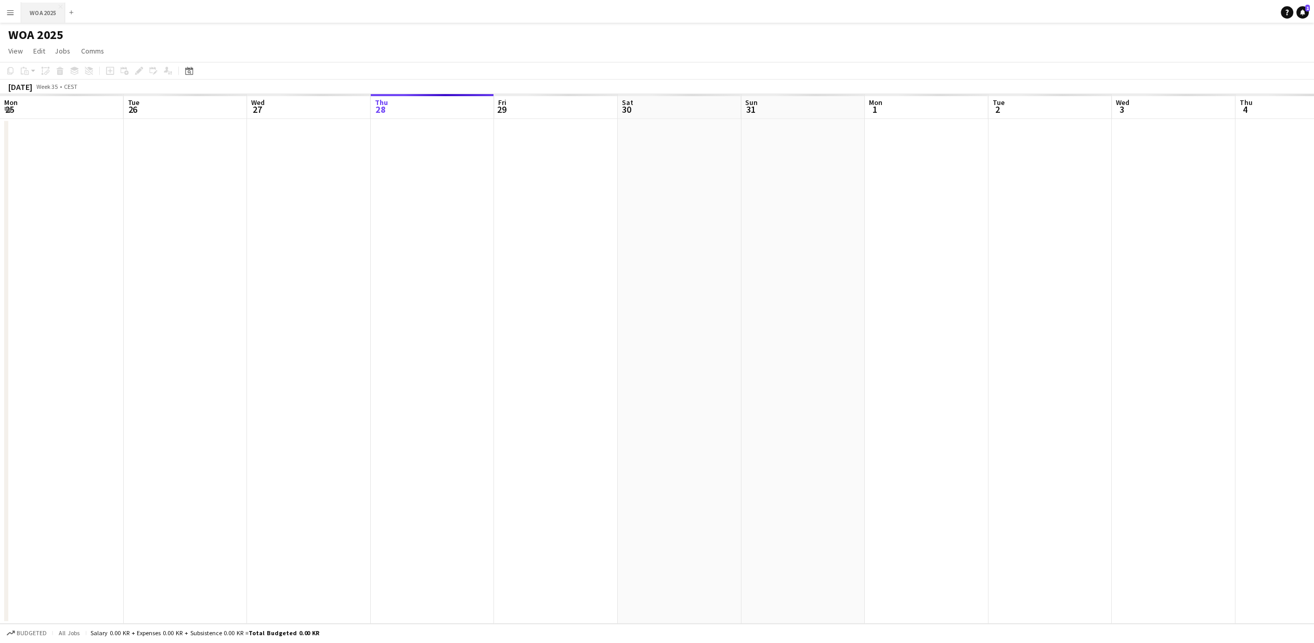
scroll to position [0, 249]
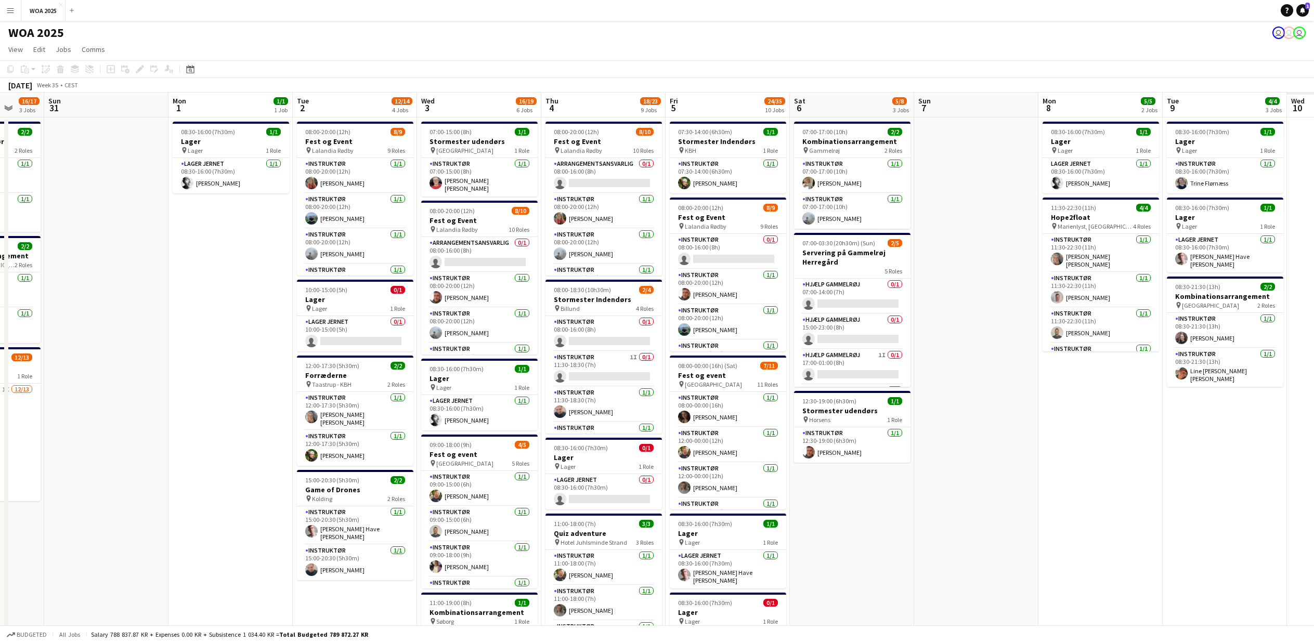
drag, startPoint x: 1279, startPoint y: 513, endPoint x: 784, endPoint y: 513, distance: 495.1
click at [784, 513] on app-calendar-viewport "Thu 28 11/12 7 Jobs Fri 29 20/24 7 Jobs Sat 30 16/17 3 Jobs Sun 31 Mon 1 1/1 1 …" at bounding box center [657, 637] width 1314 height 1088
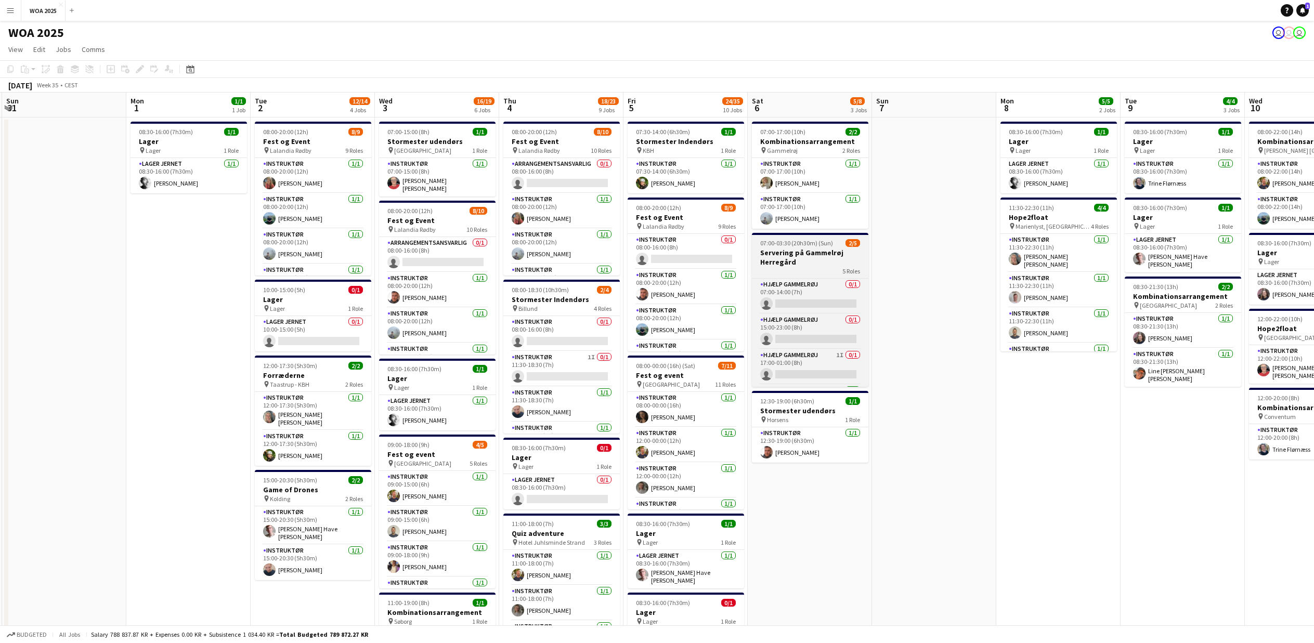
click at [801, 262] on h3 "Servering på Gammelrøj Herregård" at bounding box center [810, 257] width 117 height 19
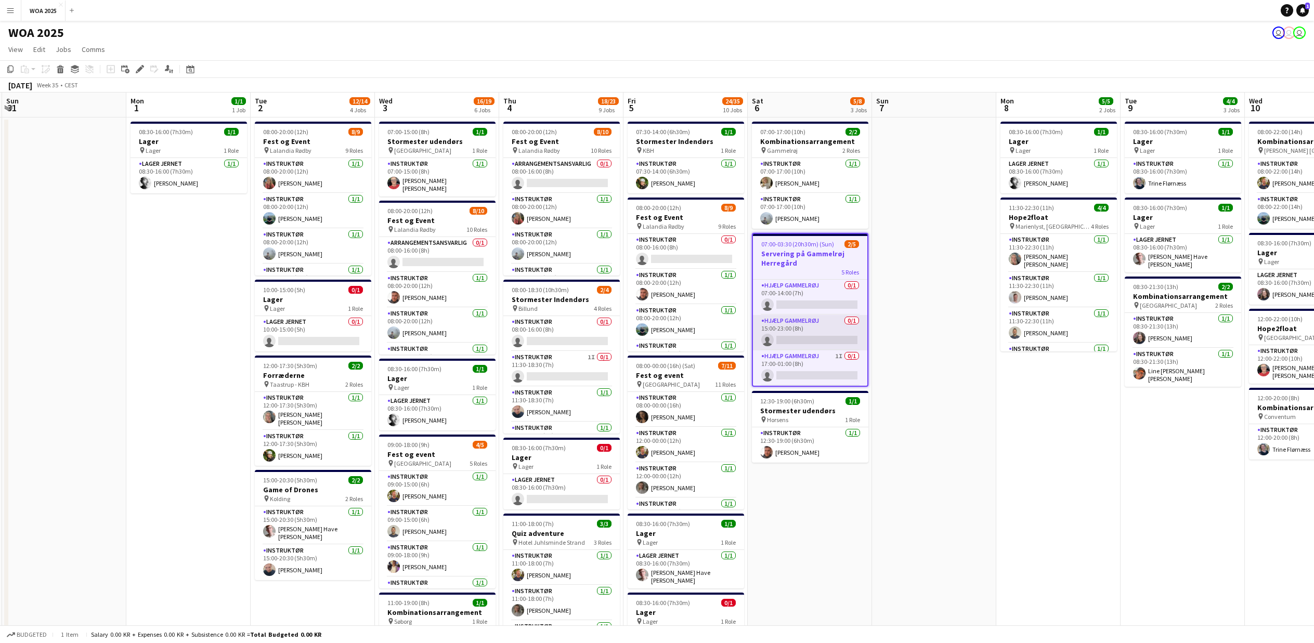
click at [801, 320] on app-card-role "Hjælp Gammelrøj 0/1 15:00-23:00 (8h) single-neutral-actions" at bounding box center [810, 332] width 114 height 35
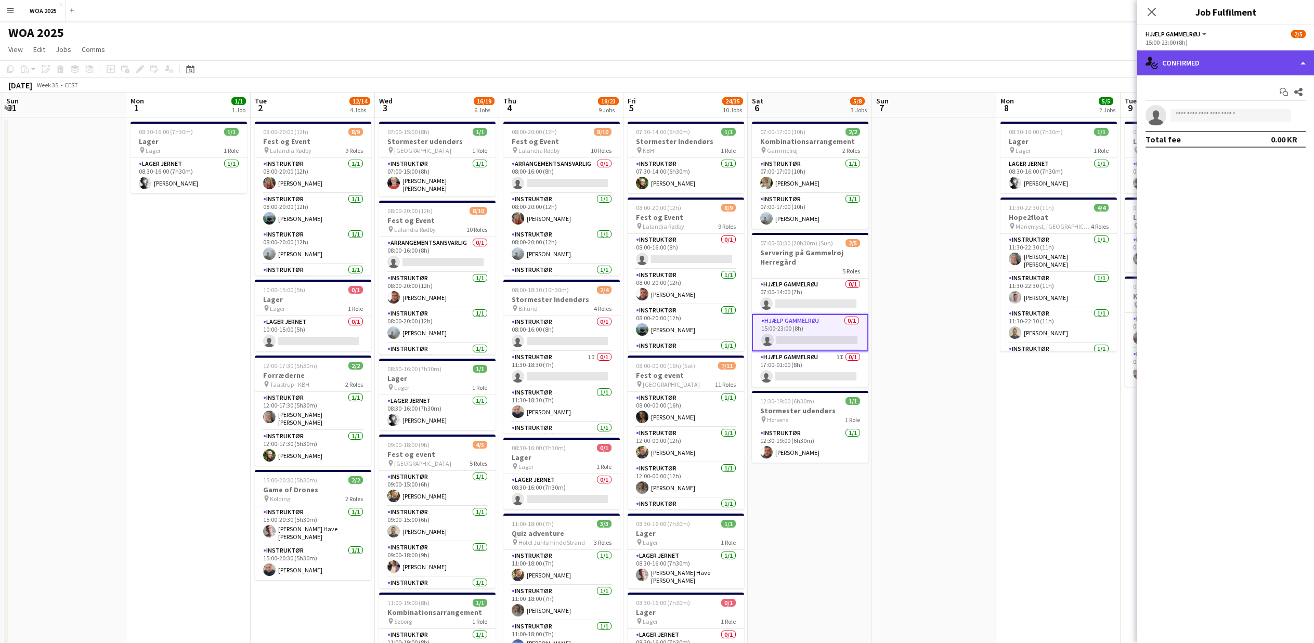
click at [1234, 72] on div "single-neutral-actions-check-2 Confirmed" at bounding box center [1225, 62] width 177 height 25
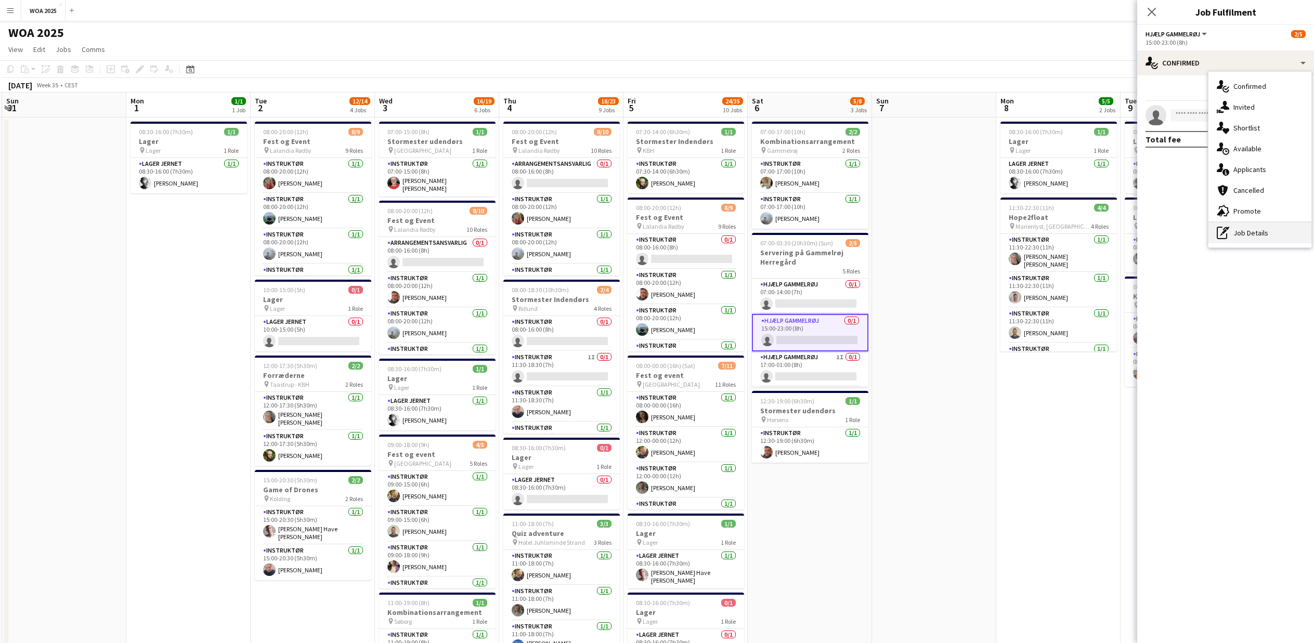
click at [1243, 233] on div "pen-write Job Details" at bounding box center [1260, 233] width 103 height 21
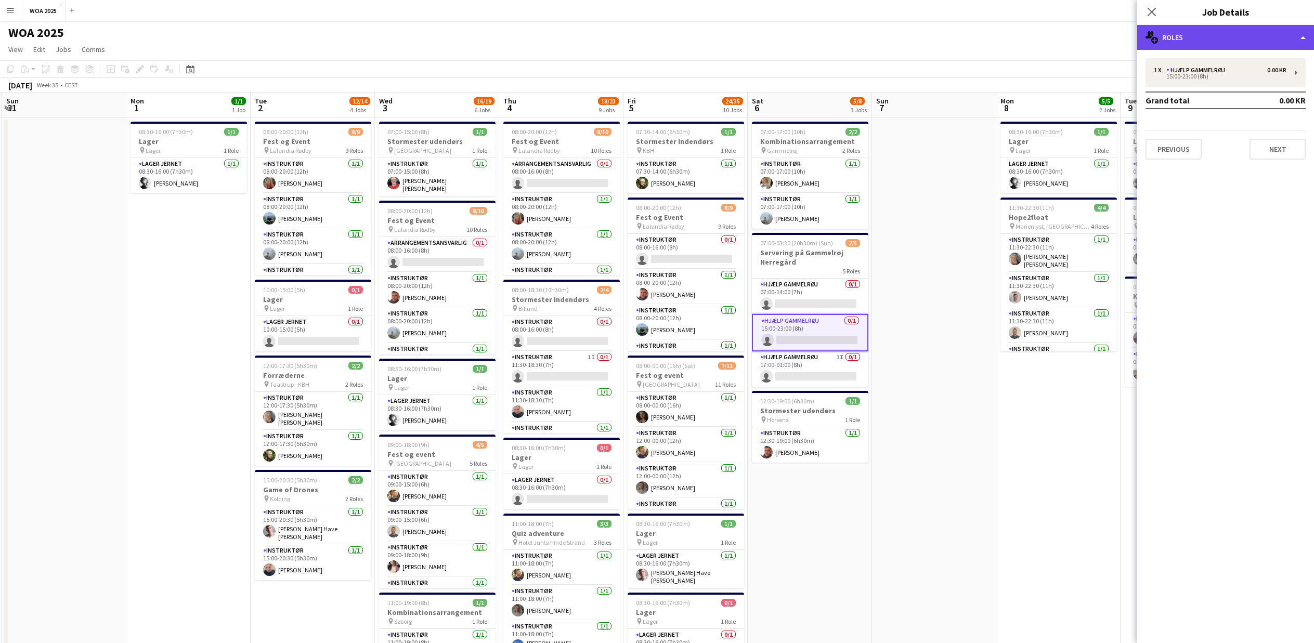
click at [1293, 38] on div "multiple-users-add Roles" at bounding box center [1225, 37] width 177 height 25
click at [1206, 260] on mat-expansion-panel "pencil3 General details 1 x Hjælp Gammelrøj 0.00 KR 15:00-23:00 (8h) Grand tota…" at bounding box center [1225, 346] width 177 height 593
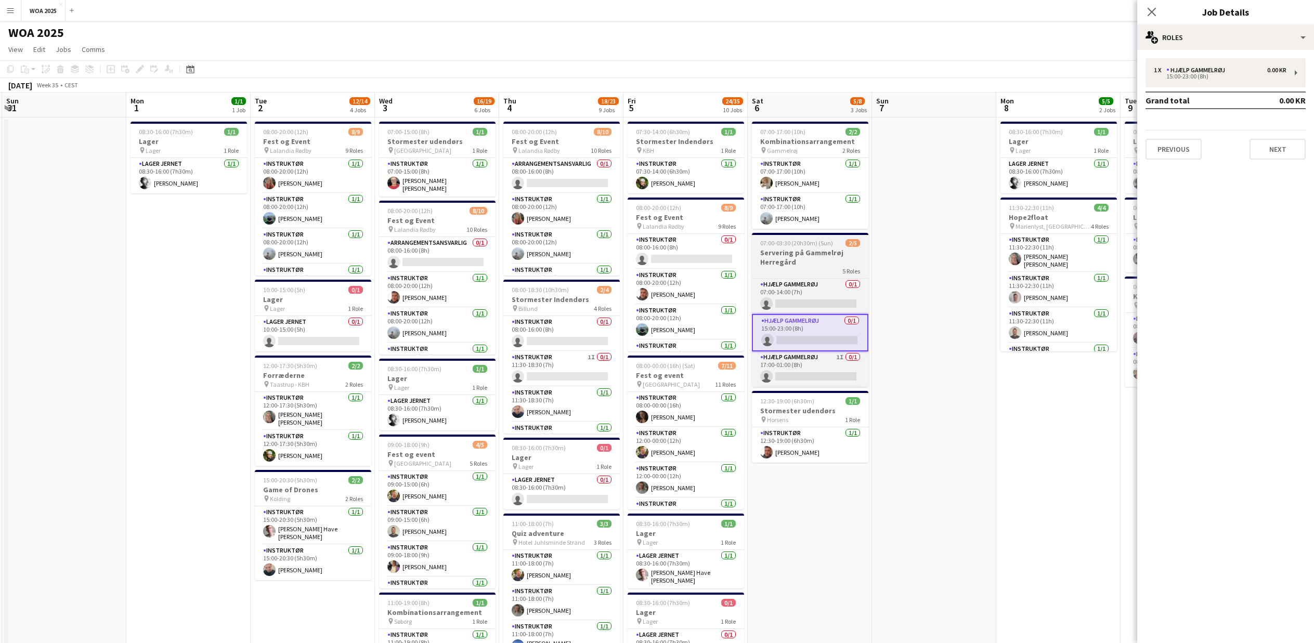
click at [766, 256] on h3 "Servering på Gammelrøj Herregård" at bounding box center [810, 257] width 117 height 19
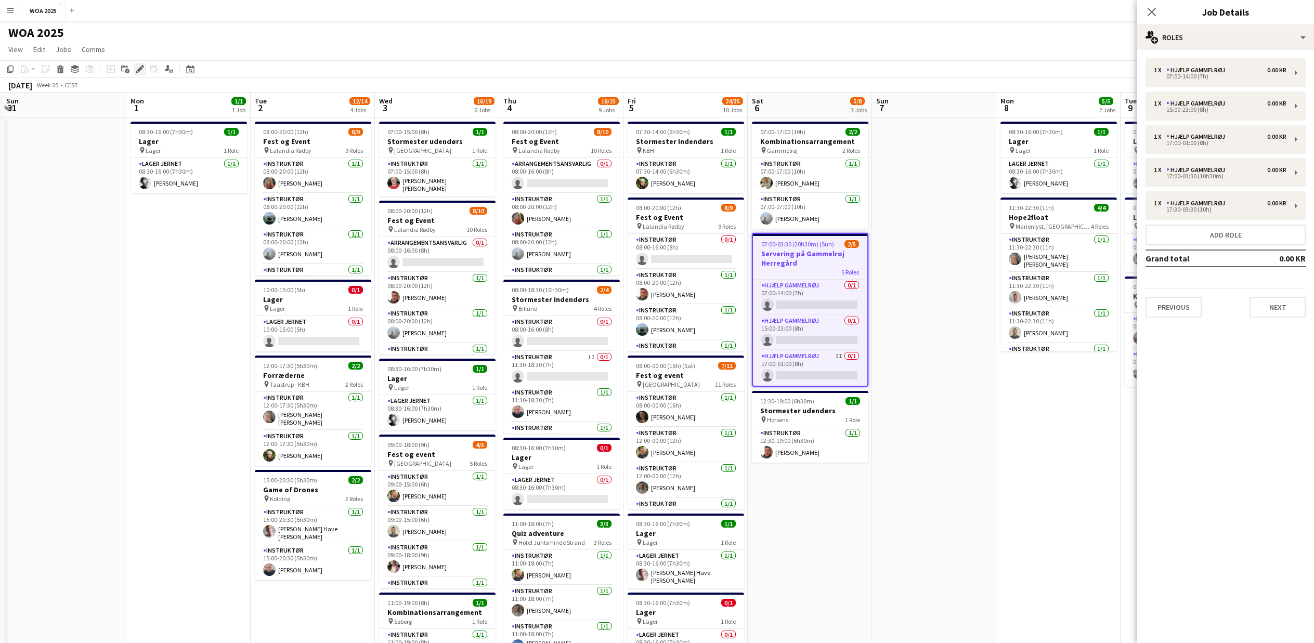
click at [141, 71] on icon "Edit" at bounding box center [140, 69] width 8 height 8
click at [1213, 109] on div "15:00-23:00 (8h)" at bounding box center [1220, 109] width 133 height 5
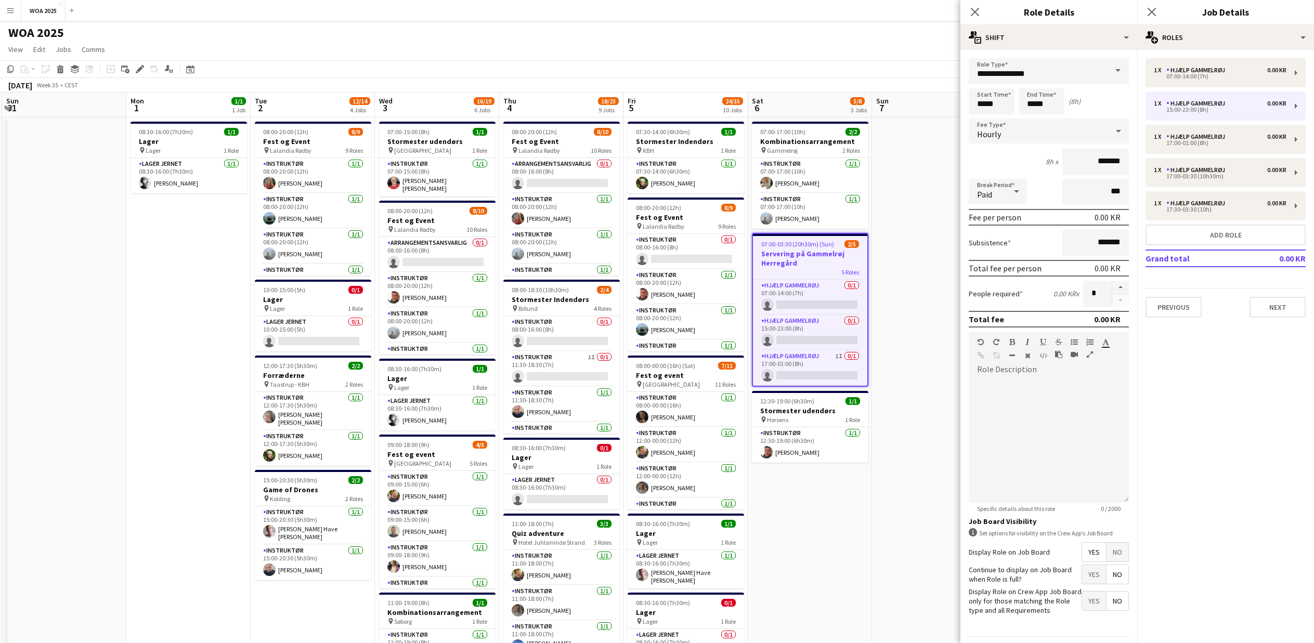
click at [1113, 69] on span at bounding box center [1118, 70] width 22 height 25
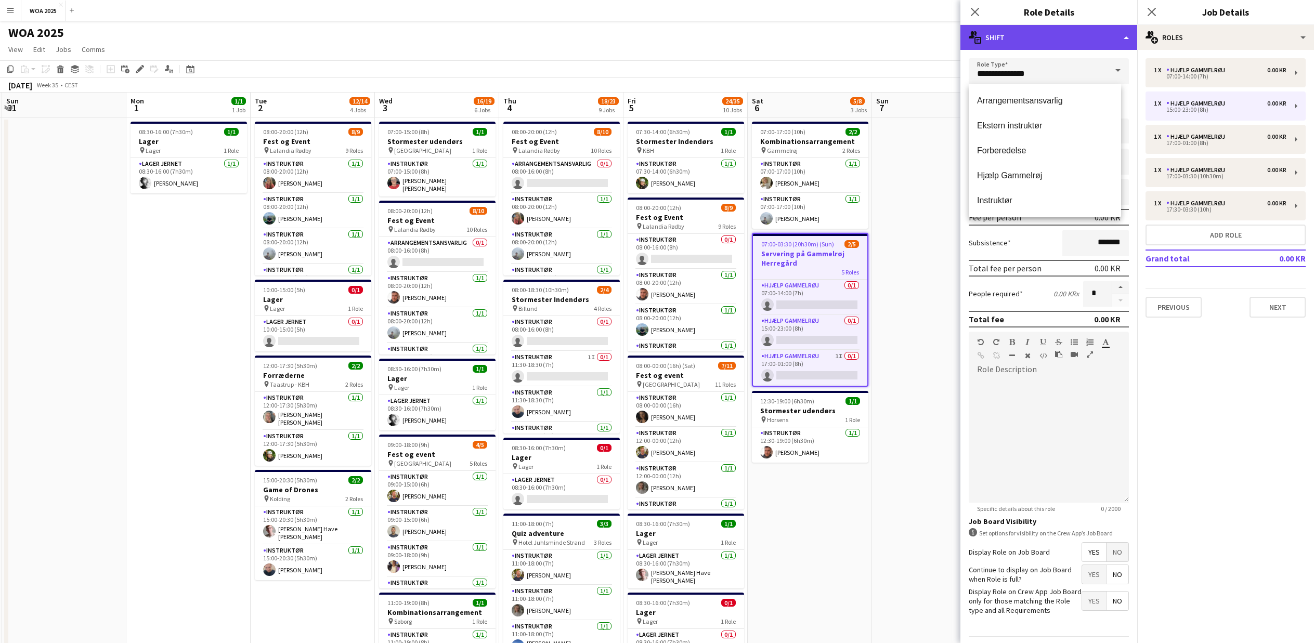
click at [1127, 34] on div "multiple-actions-text Shift" at bounding box center [1049, 37] width 177 height 25
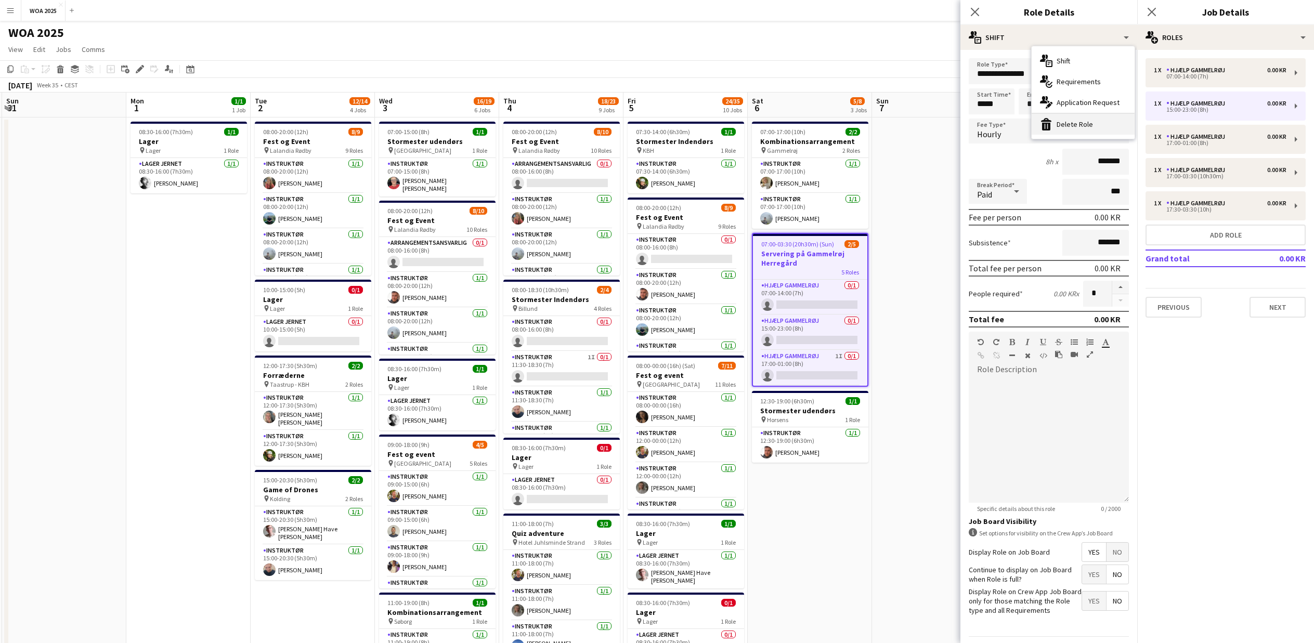
click at [1100, 123] on div "bin-2 Delete Role" at bounding box center [1083, 124] width 103 height 21
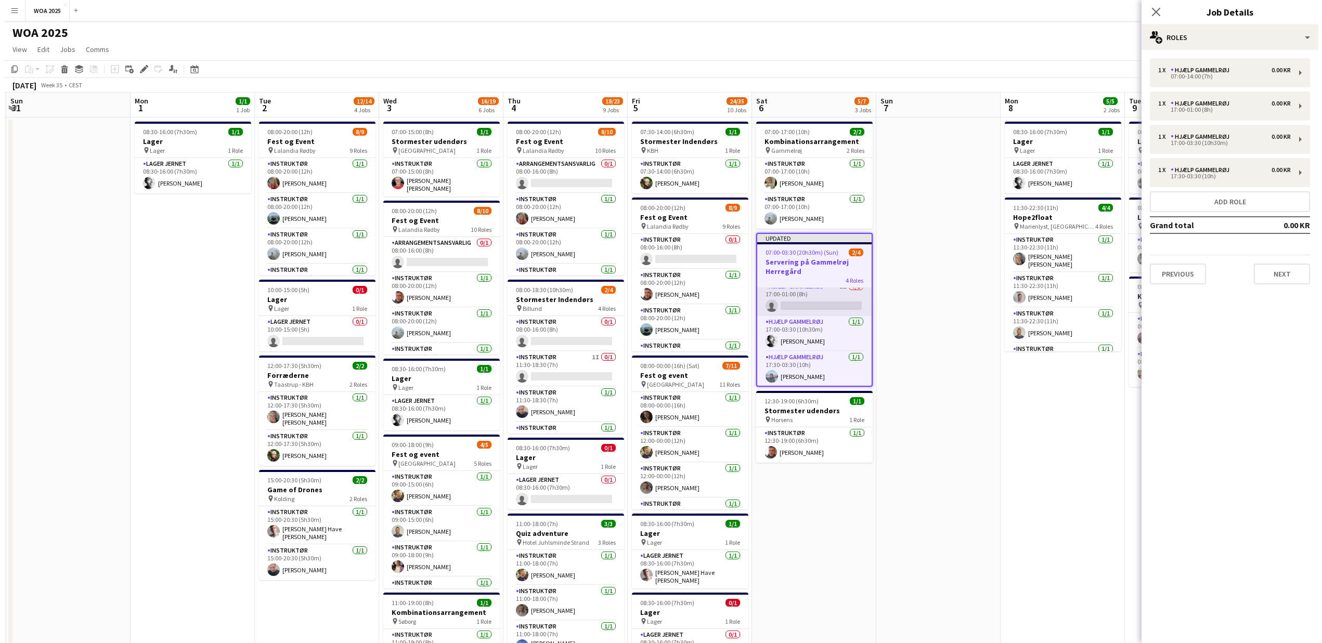
scroll to position [44, 0]
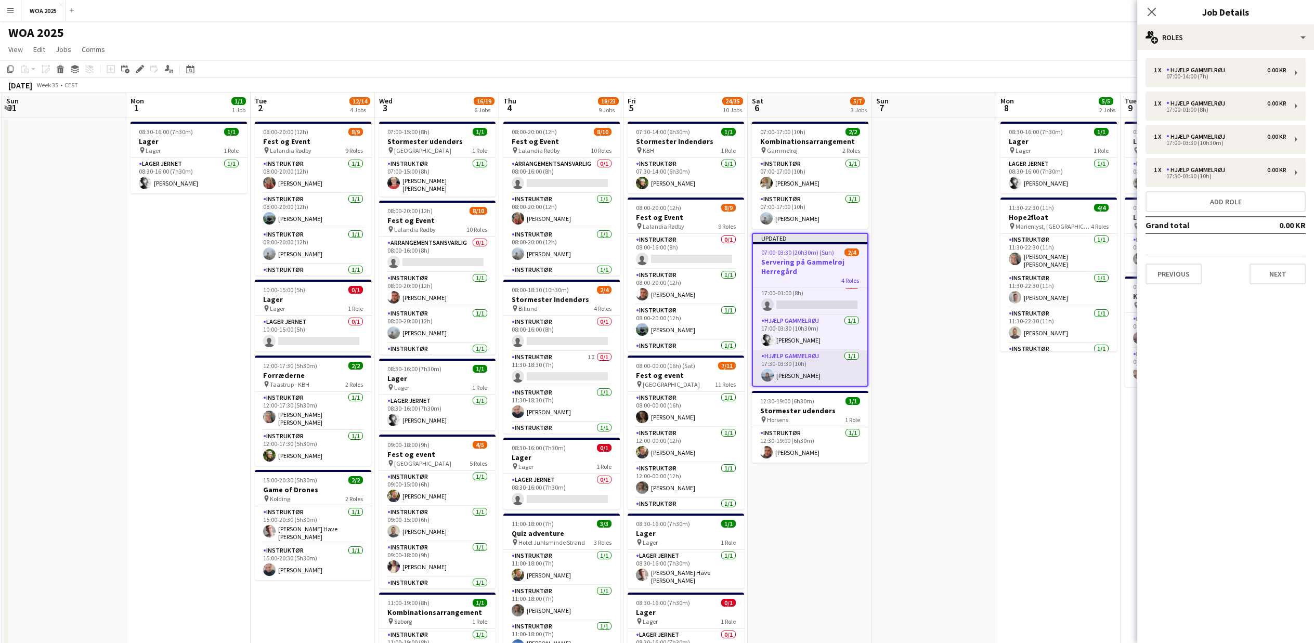
click at [807, 378] on app-card-role "Hjælp Gammelrøj [DATE] 17:30-03:30 (10h) [PERSON_NAME]" at bounding box center [810, 368] width 114 height 35
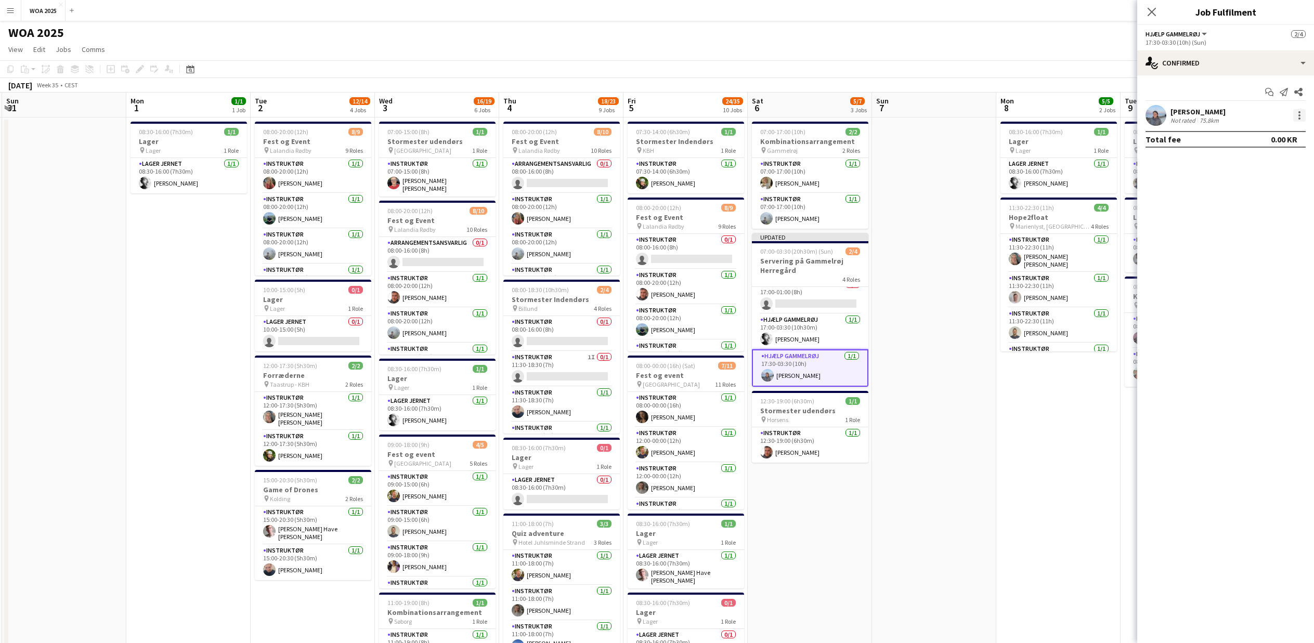
click at [1298, 114] on div at bounding box center [1299, 115] width 12 height 12
click at [1277, 205] on span "Start chat" at bounding box center [1265, 209] width 64 height 9
